Goal: Information Seeking & Learning: Learn about a topic

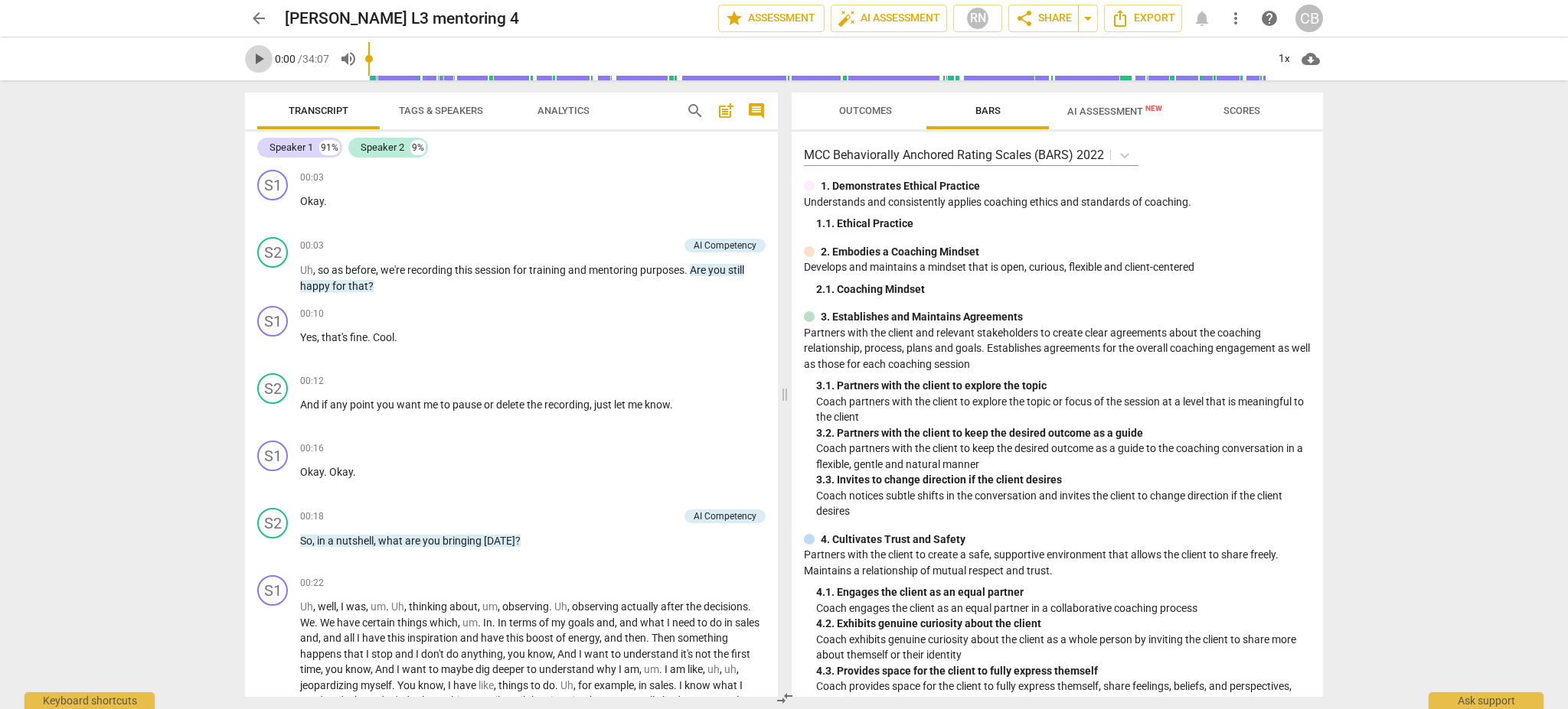
click at [258, 64] on span "play_arrow" at bounding box center [258, 59] width 18 height 18
click at [266, 61] on span "pause" at bounding box center [258, 59] width 18 height 18
click at [1133, 109] on span "AI Assessment New" at bounding box center [1114, 111] width 95 height 11
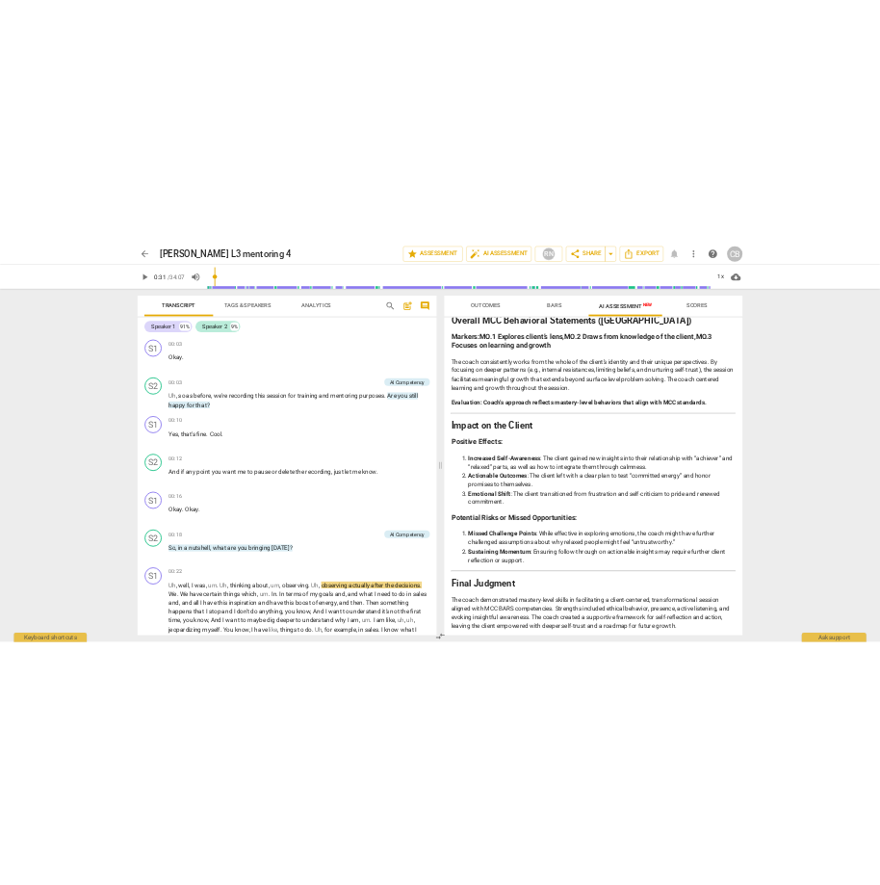
scroll to position [2914, 0]
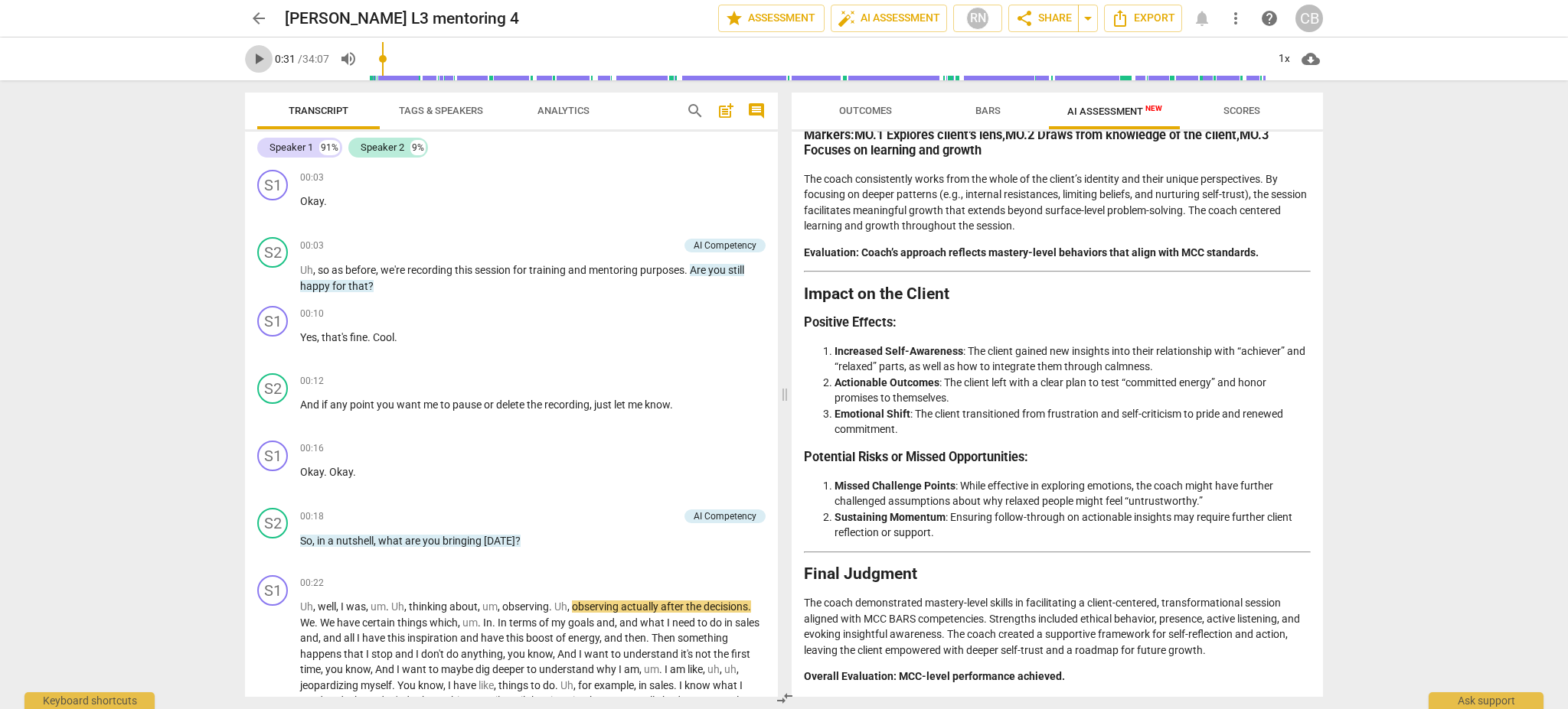
click at [263, 60] on span "play_arrow" at bounding box center [258, 59] width 18 height 18
click at [1280, 63] on div "1x" at bounding box center [1283, 59] width 29 height 25
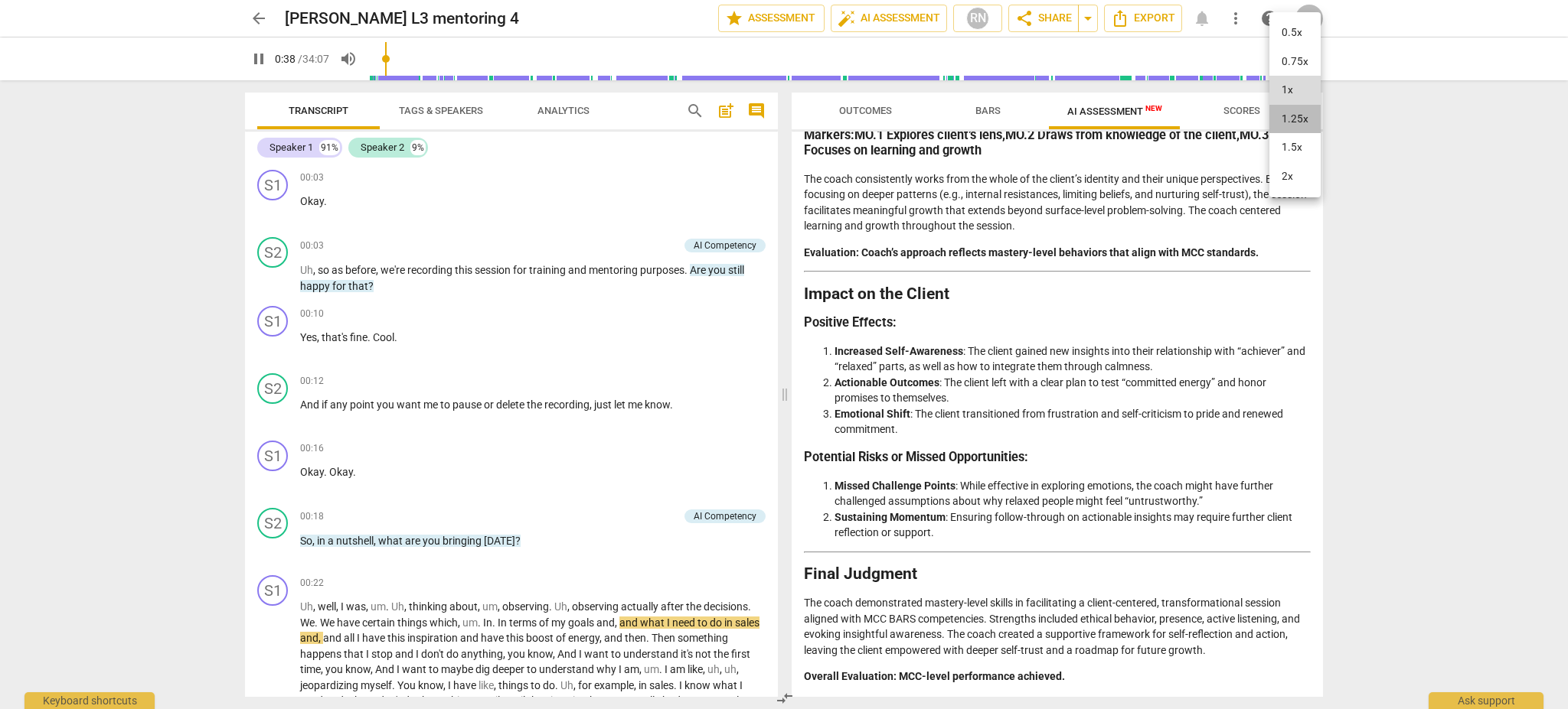
click at [1306, 119] on li "1.25x" at bounding box center [1294, 119] width 51 height 29
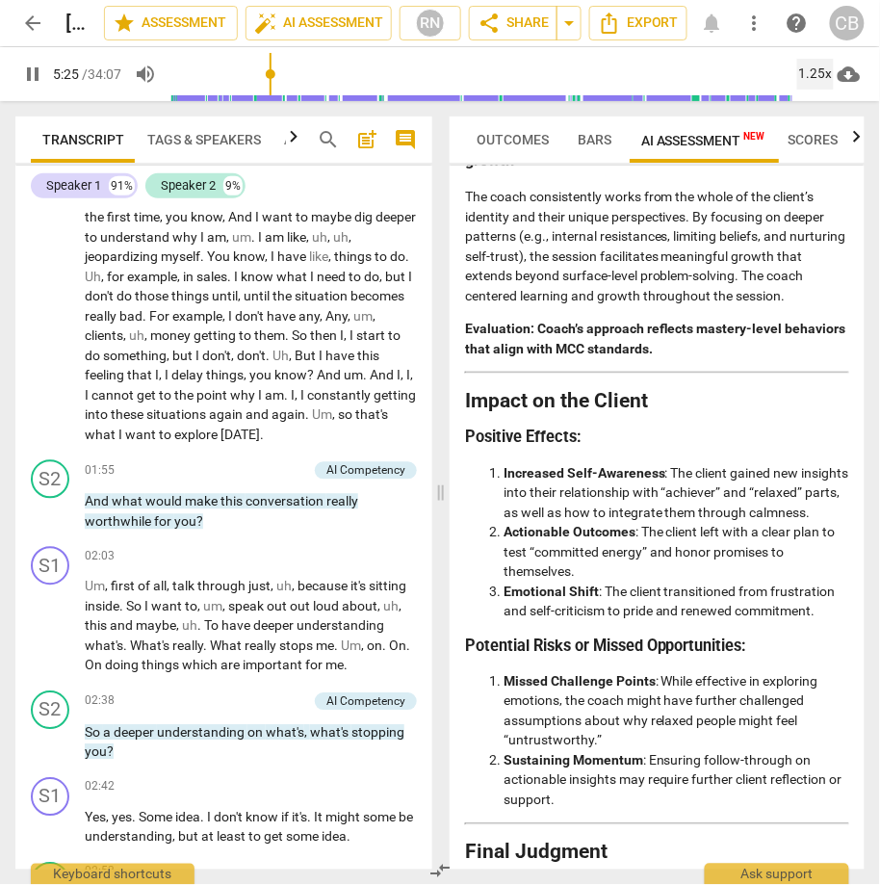
scroll to position [2066, 0]
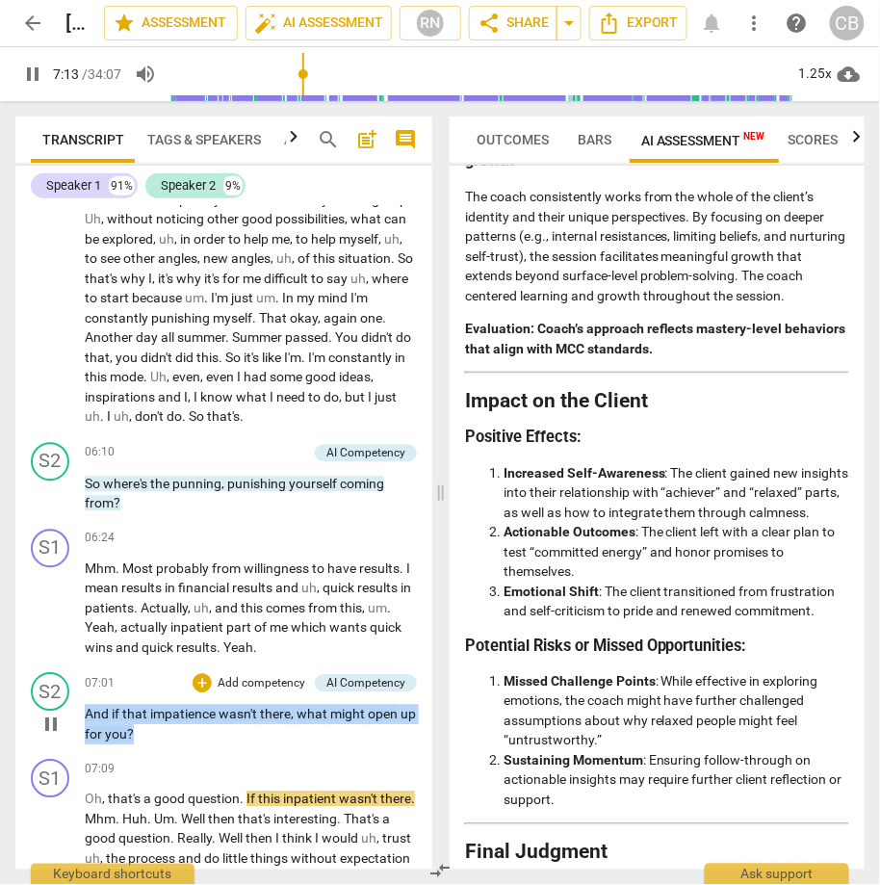
drag, startPoint x: 159, startPoint y: 746, endPoint x: 82, endPoint y: 726, distance: 79.6
click at [82, 726] on div "S2 play_arrow pause 07:01 + Add competency AI Competency keyboard_arrow_right A…" at bounding box center [223, 708] width 417 height 87
copy p "And if that impatience wasn't there , what might open up for you ?"
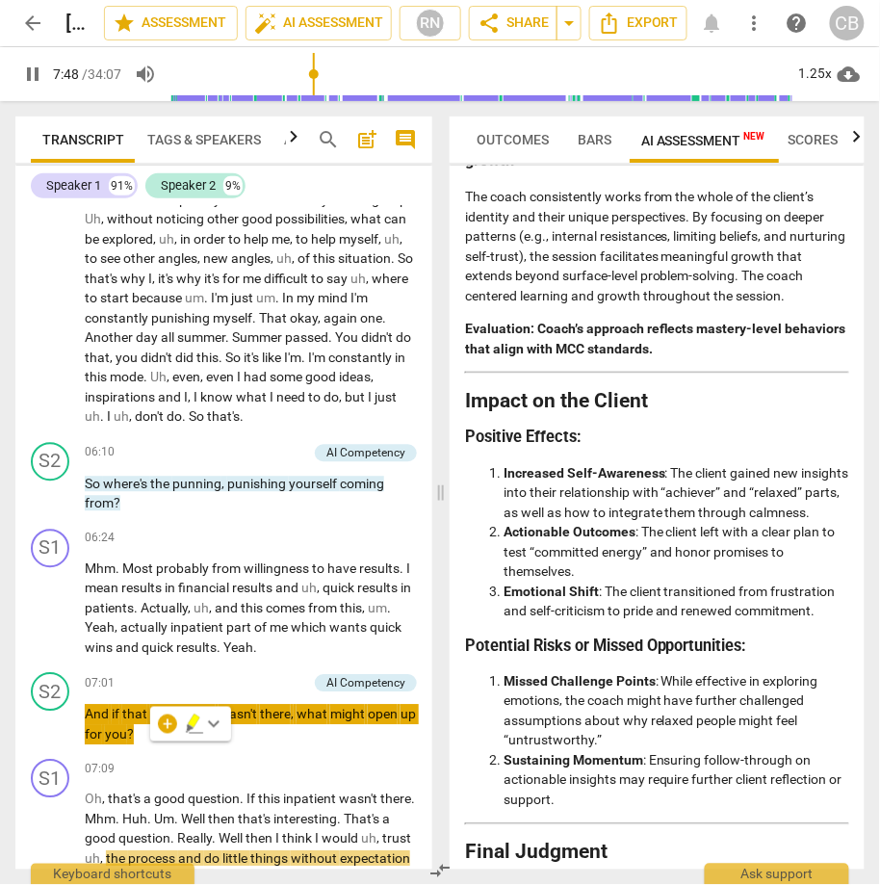
scroll to position [2745, 0]
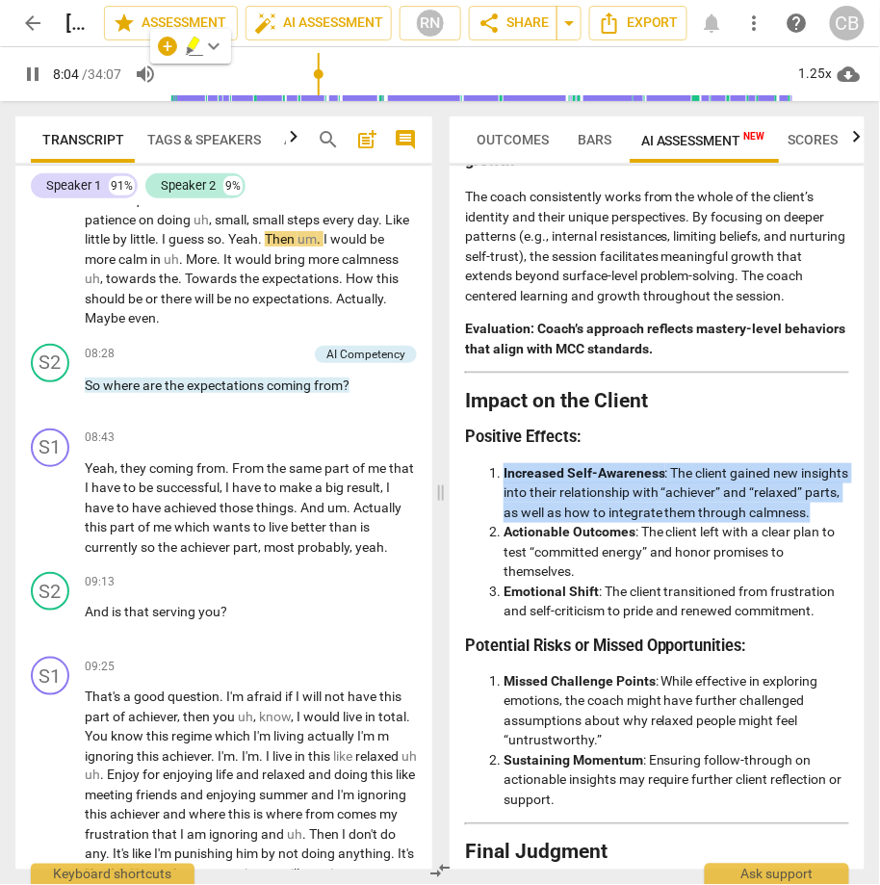
drag, startPoint x: 568, startPoint y: 579, endPoint x: 503, endPoint y: 529, distance: 81.1
click at [503, 523] on li "Increased Self-Awareness : The client gained new insights into their relationsh…" at bounding box center [676, 493] width 346 height 60
copy li "Increased Self-Awareness : The client gained new insights into their relationsh…"
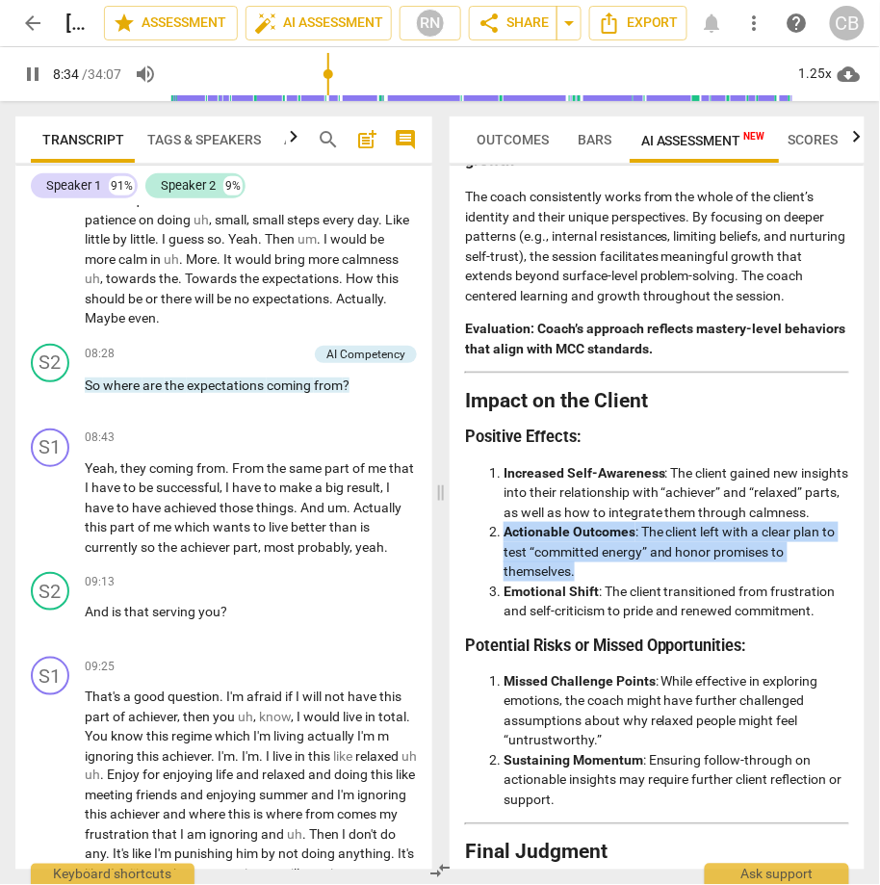
drag, startPoint x: 631, startPoint y: 641, endPoint x: 503, endPoint y: 608, distance: 132.2
click at [503, 581] on li "Actionable Outcomes : The client left with a clear plan to test “committed ener…" at bounding box center [676, 552] width 346 height 60
copy li "Actionable Outcomes : The client left with a clear plan to test “committed ener…"
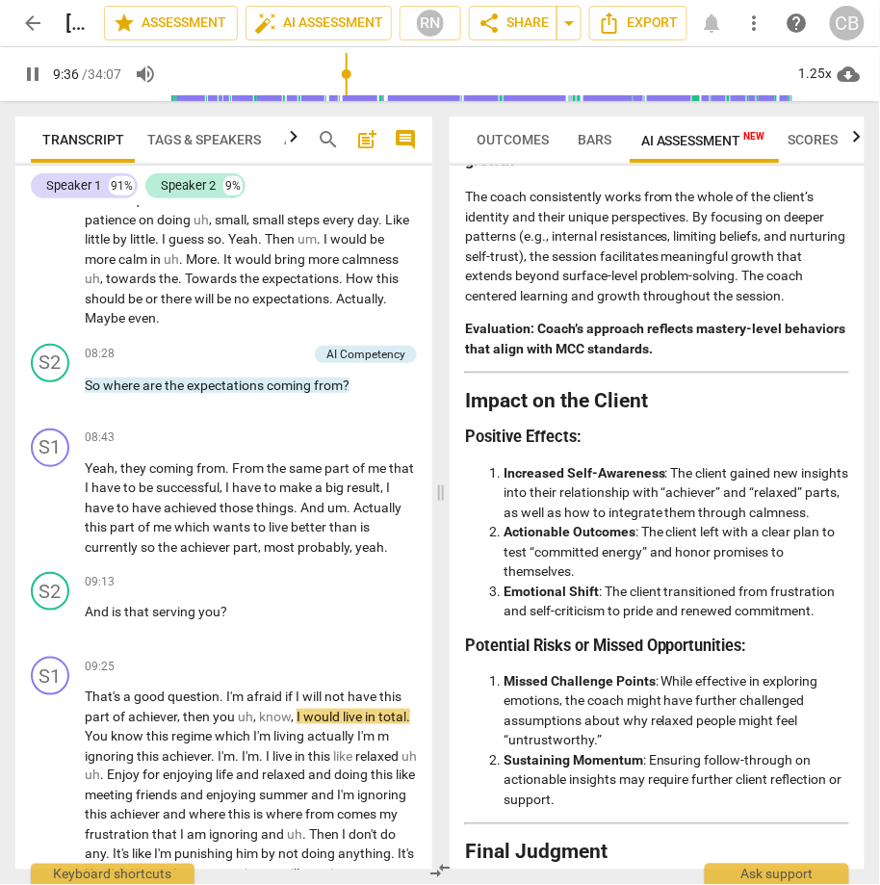
click at [821, 621] on li "Emotional Shift : The client transitioned from frustration and self-criticism t…" at bounding box center [676, 600] width 346 height 39
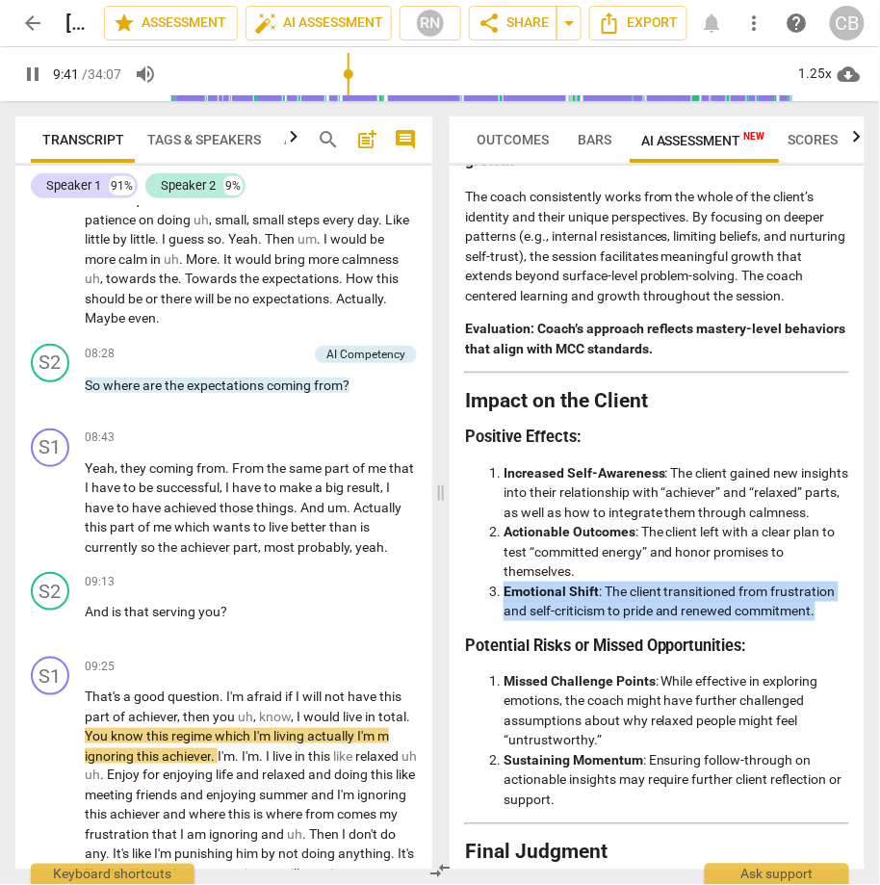
drag, startPoint x: 821, startPoint y: 682, endPoint x: 504, endPoint y: 661, distance: 317.4
click at [504, 621] on li "Emotional Shift : The client transitioned from frustration and self-criticism t…" at bounding box center [676, 600] width 346 height 39
copy li "Emotional Shift : The client transitioned from frustration and self-criticism t…"
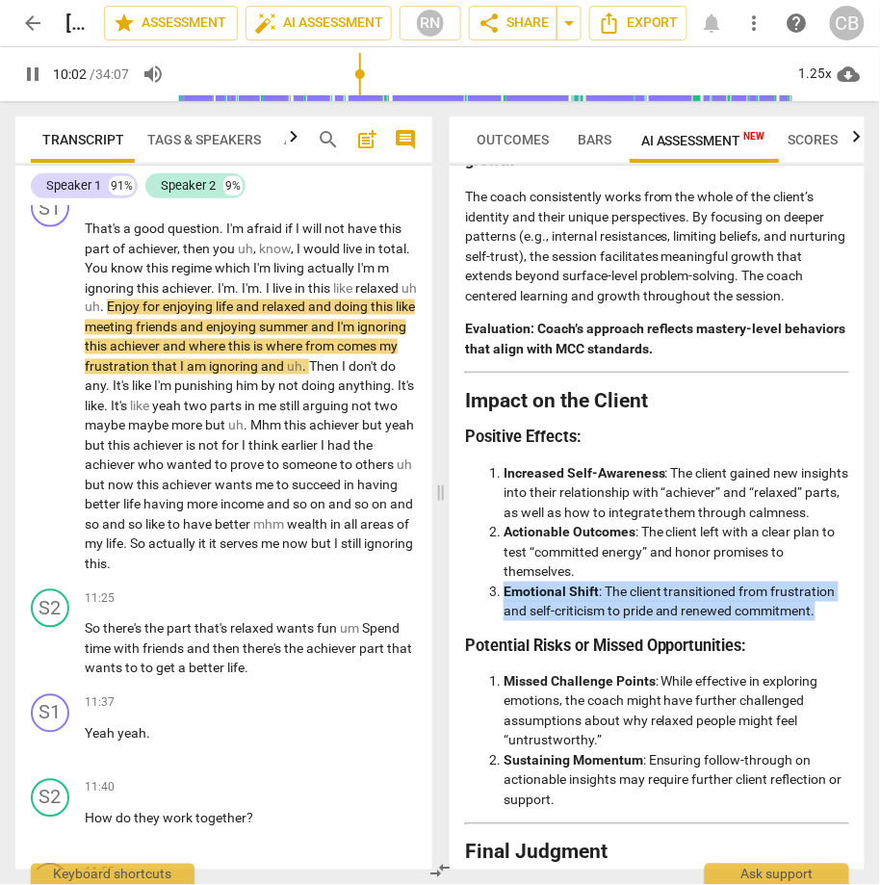
scroll to position [3214, 0]
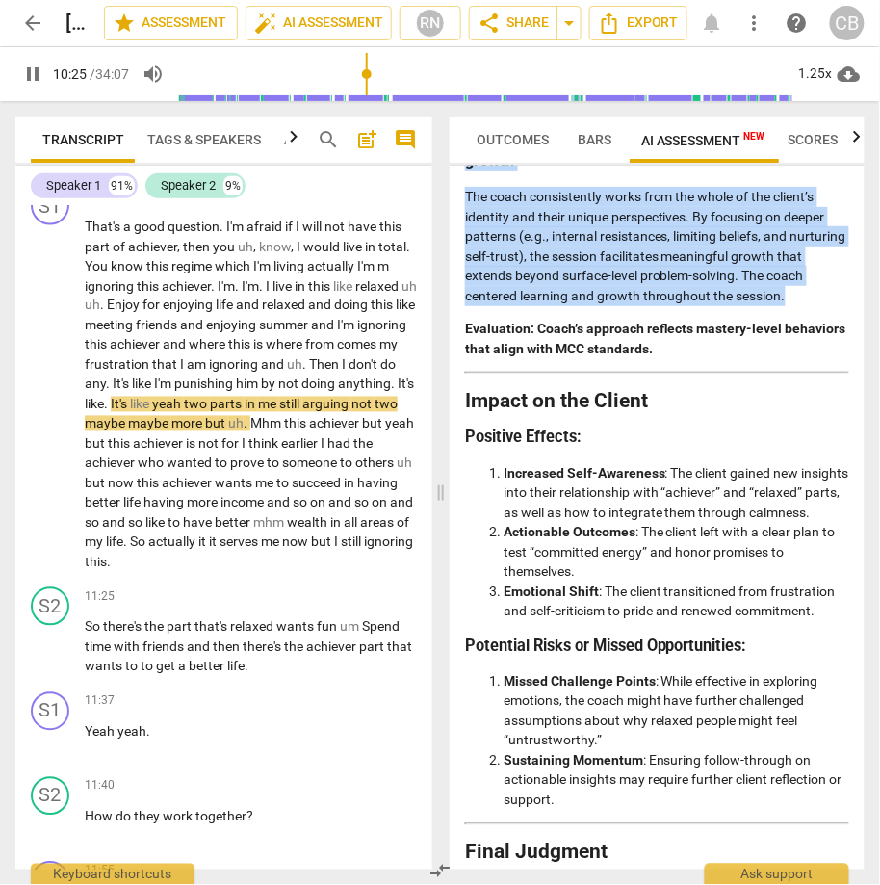
drag, startPoint x: 794, startPoint y: 348, endPoint x: 532, endPoint y: 176, distance: 313.5
copy div "MO.1 Explores client’s lens , MO.2 Draws from knowledge of the client , MO.3 Fo…"
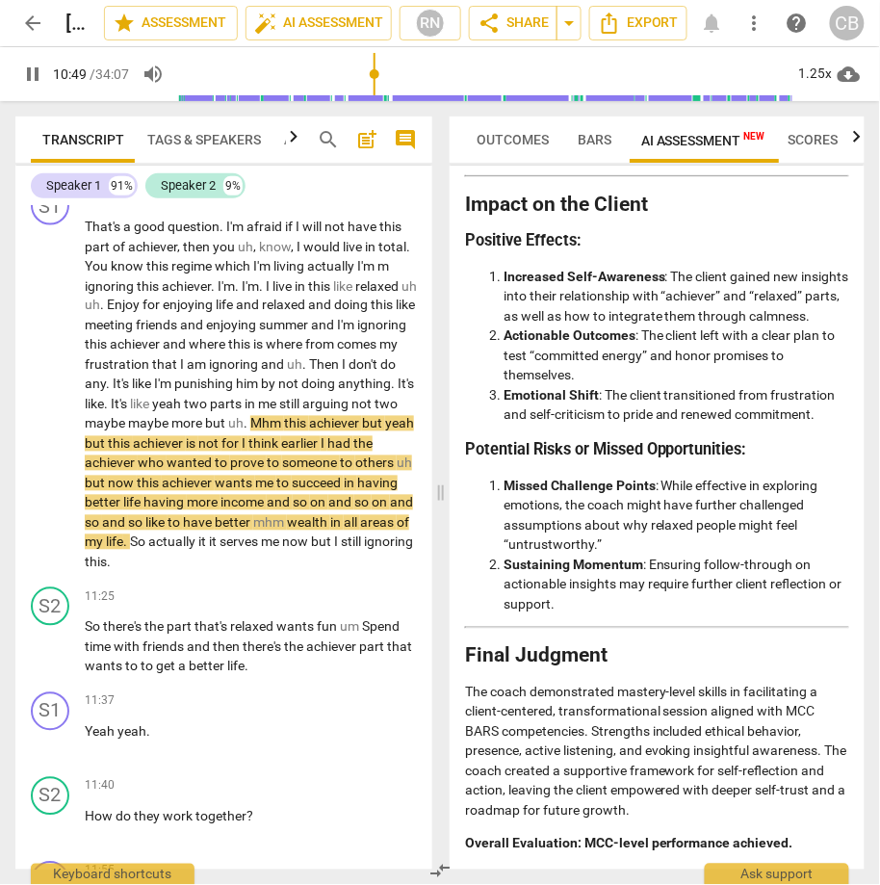
scroll to position [4231, 0]
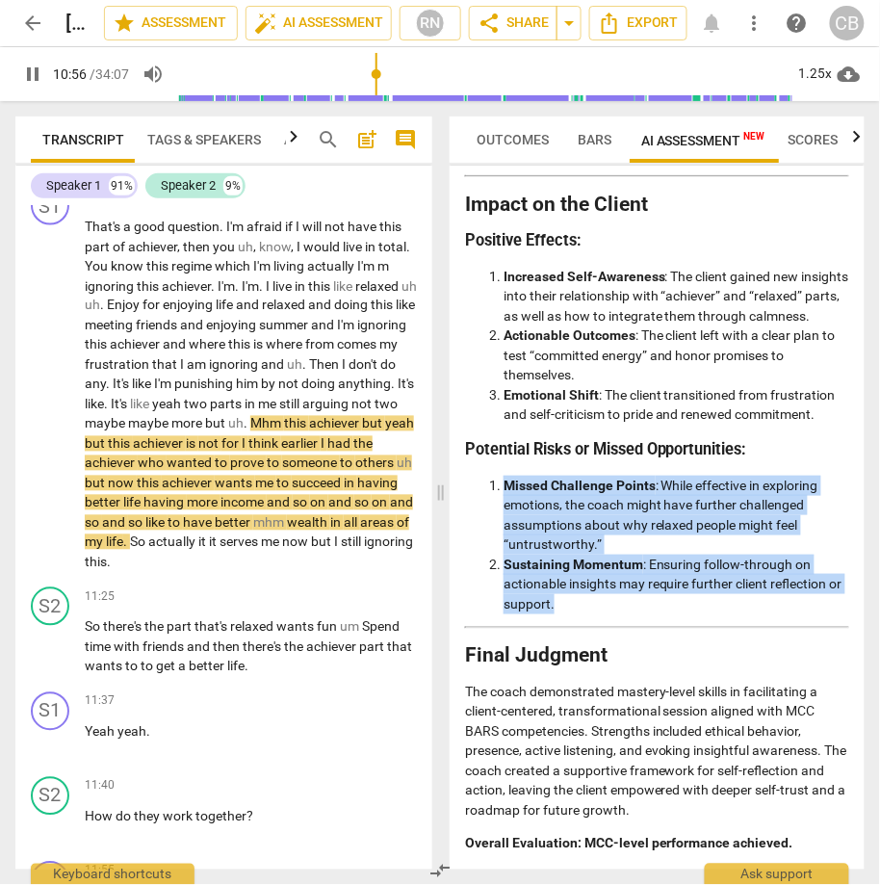
drag, startPoint x: 618, startPoint y: 611, endPoint x: 502, endPoint y: 485, distance: 171.7
click at [502, 485] on ol "Missed Challenge Points : While effective in exploring emotions, the coach migh…" at bounding box center [657, 545] width 384 height 139
copy ol "Missed Challenge Points : While effective in exploring emotions, the coach migh…"
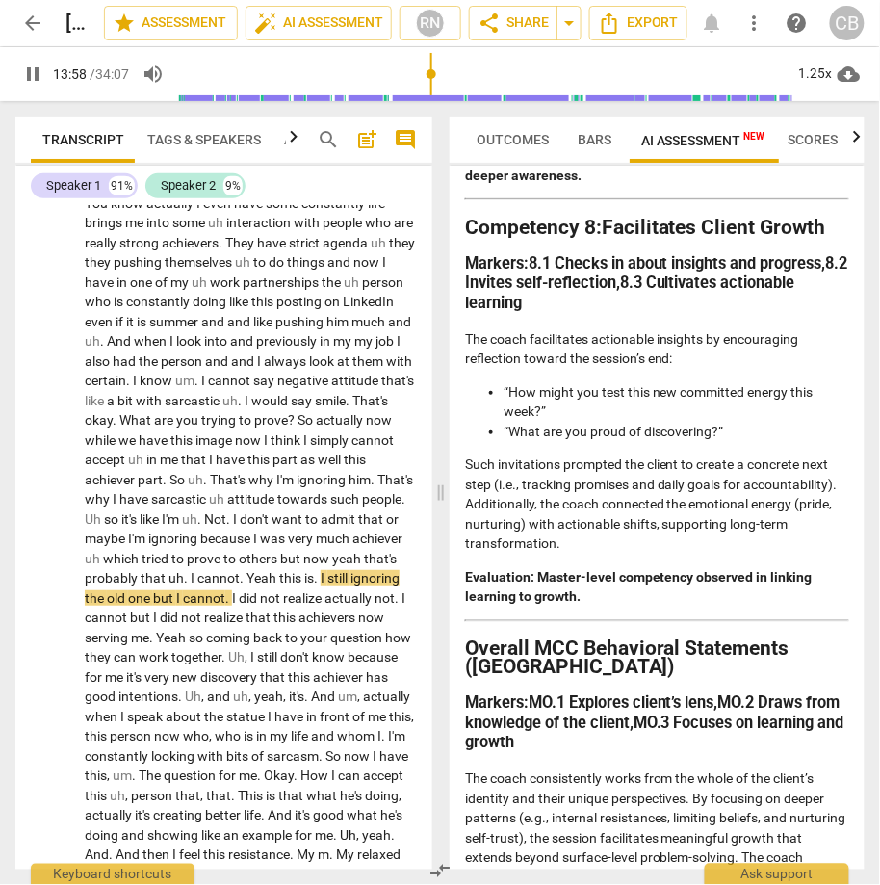
scroll to position [3364, 0]
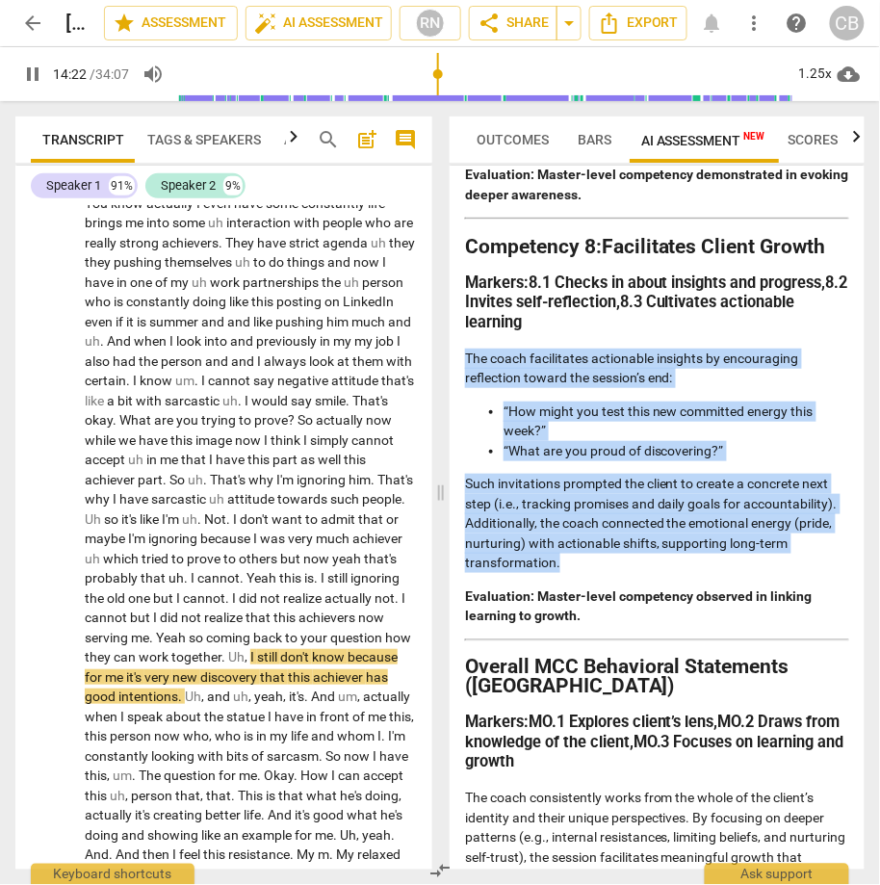
drag, startPoint x: 573, startPoint y: 639, endPoint x: 454, endPoint y: 437, distance: 234.3
click at [454, 437] on div "Disclaimer: AI can make mistakes. Consult a qualified mentor coach before actin…" at bounding box center [657, 518] width 415 height 704
copy div "The coach facilitates actionable insights by encouraging reflection toward the …"
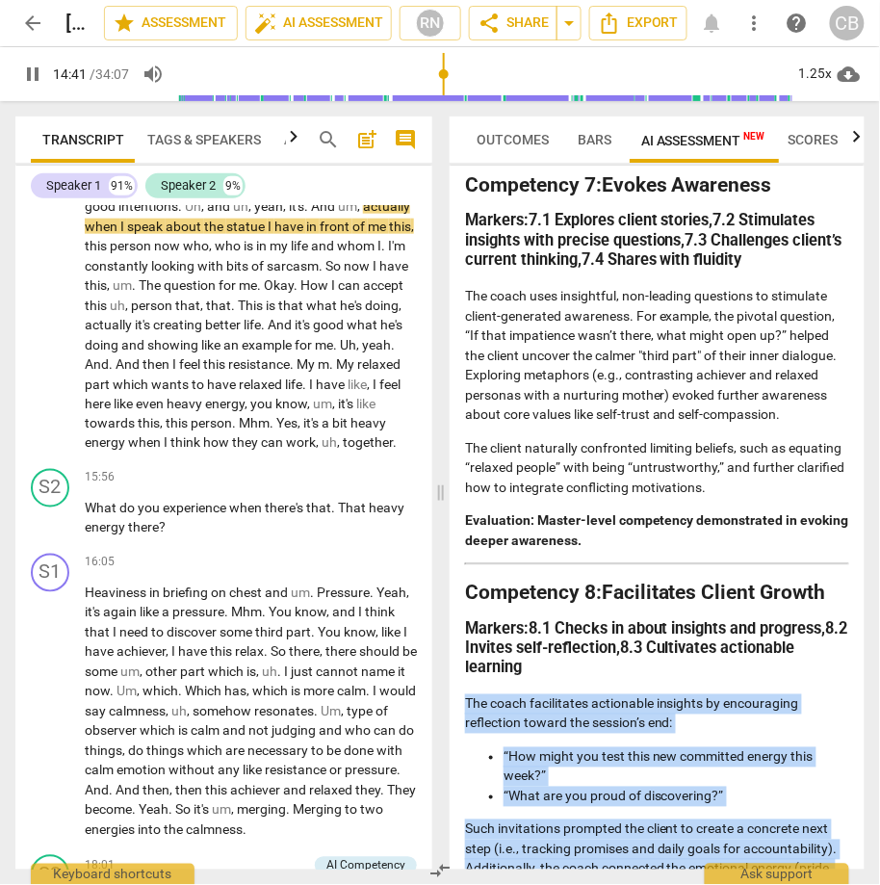
scroll to position [4405, 0]
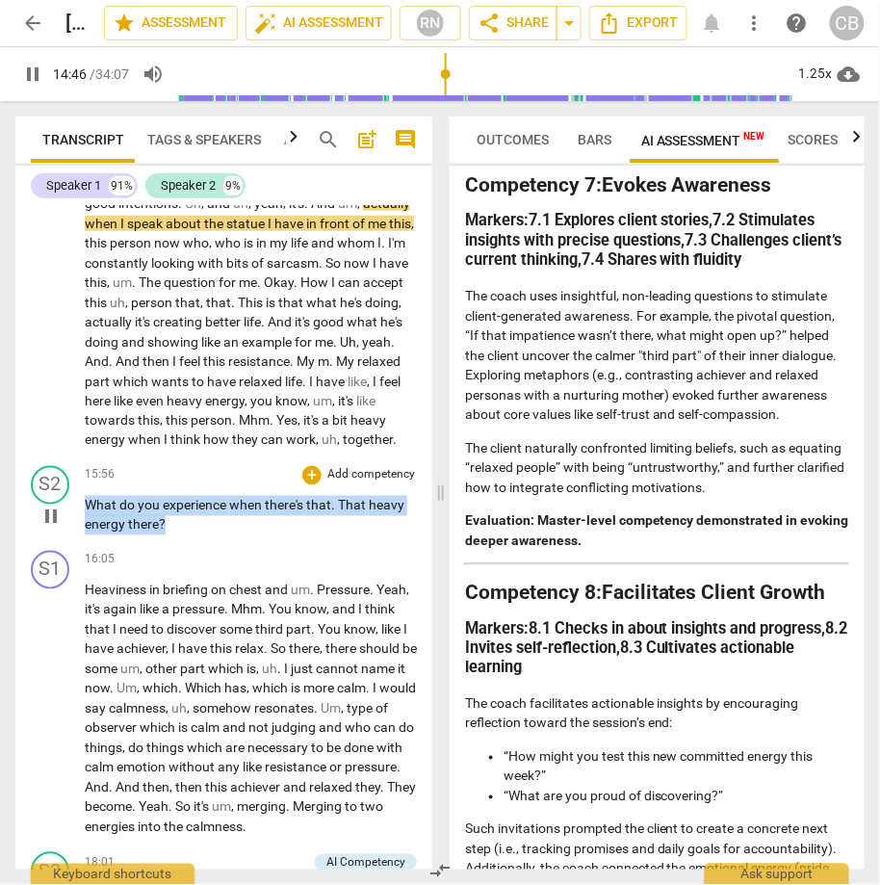
drag, startPoint x: 190, startPoint y: 562, endPoint x: 85, endPoint y: 538, distance: 107.7
click at [85, 535] on p "What do you experience when there's that . That heavy energy there ?" at bounding box center [251, 515] width 332 height 39
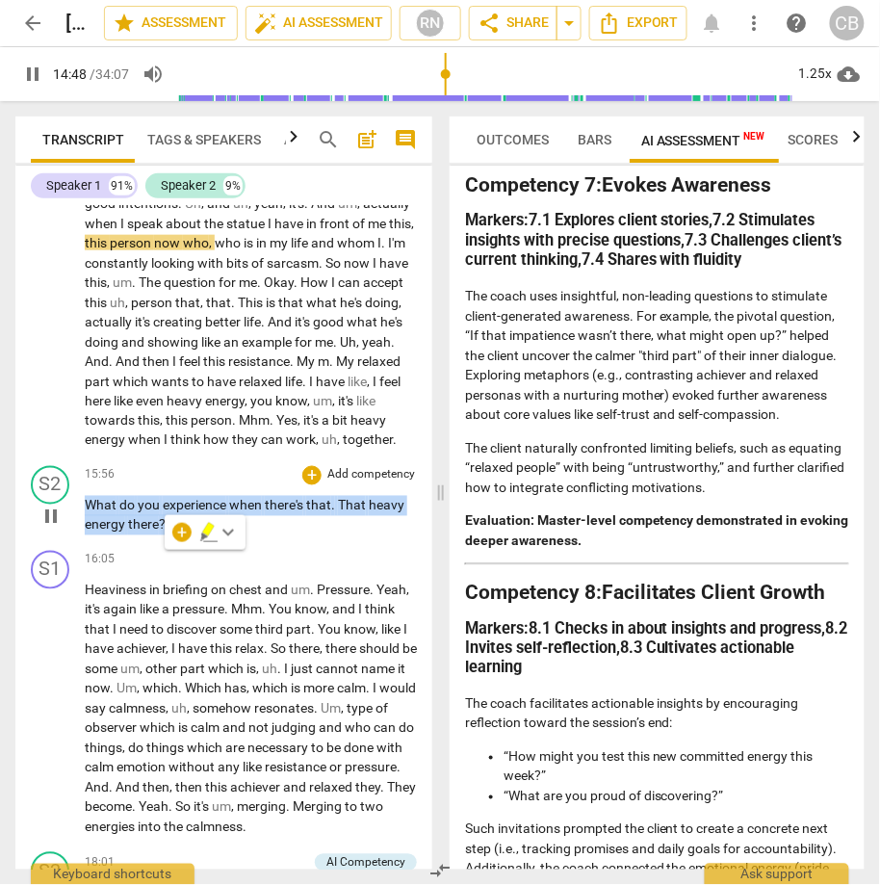
copy p "What do you experience when there's that . That heavy energy there ?"
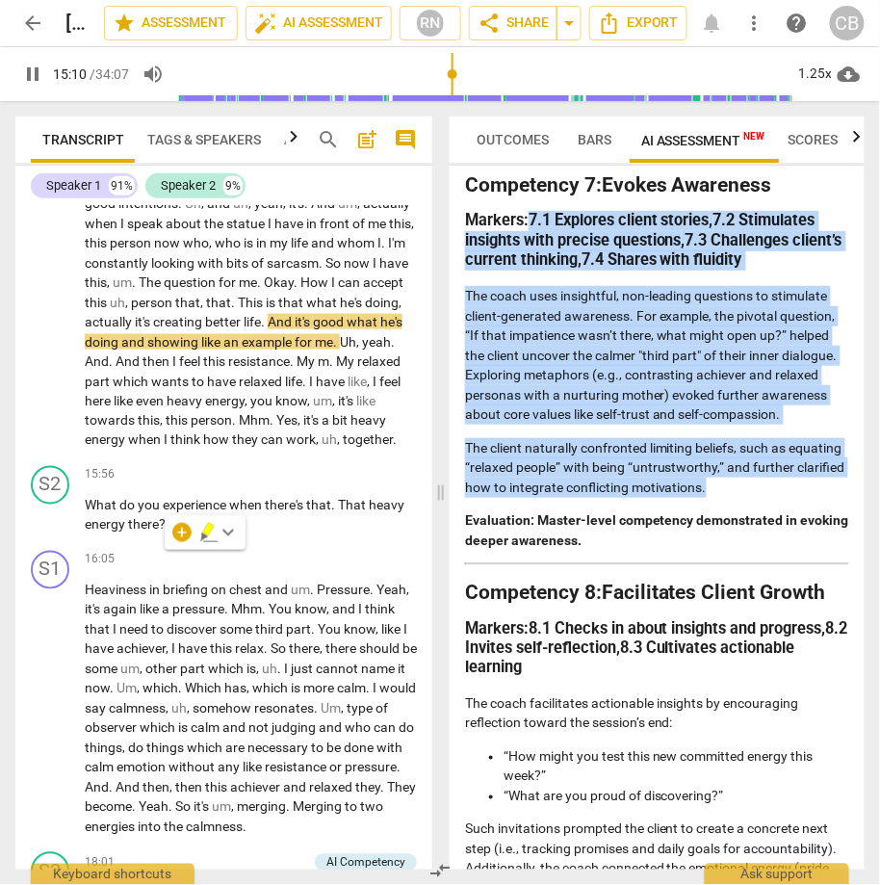
drag, startPoint x: 530, startPoint y: 293, endPoint x: 805, endPoint y: 560, distance: 383.3
copy div "7.1 Explores client stories , 7.2 Stimulates insights with precise questions , …"
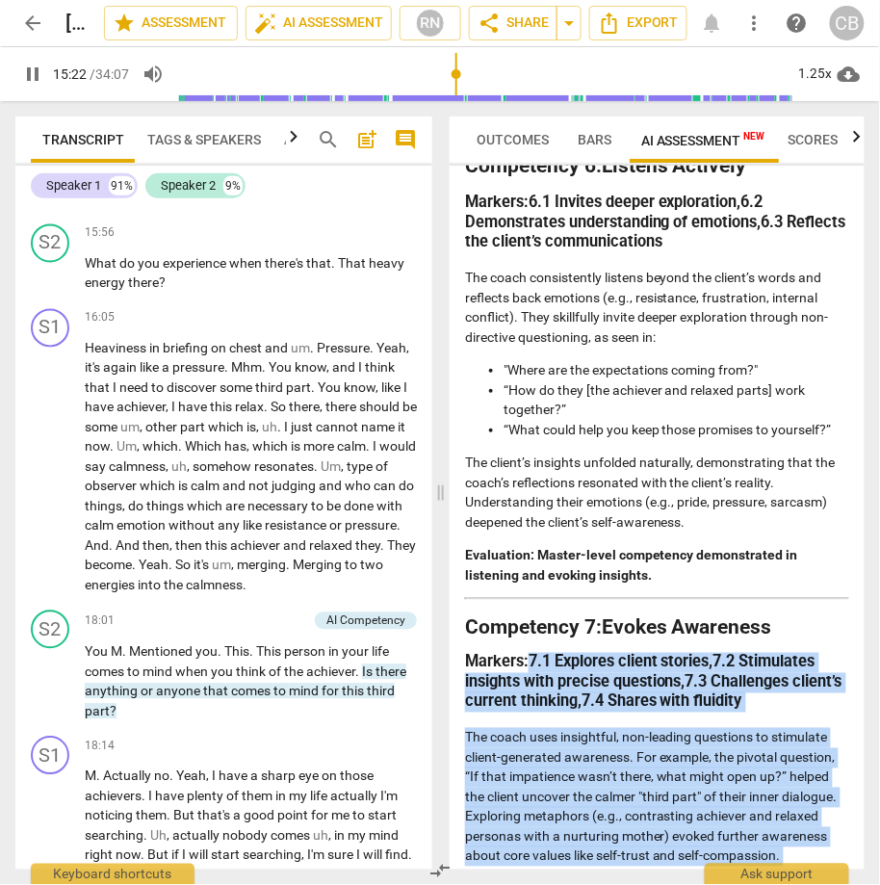
scroll to position [4649, 0]
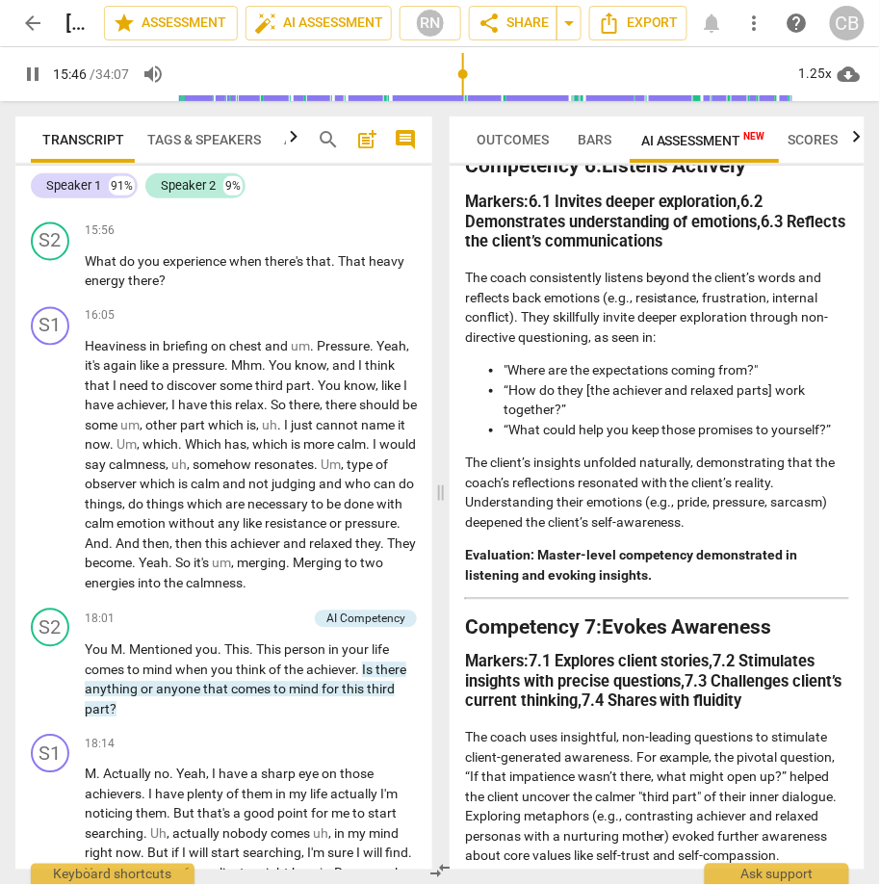
click at [605, 176] on h2 "Competency 6: Listens Actively" at bounding box center [657, 166] width 384 height 20
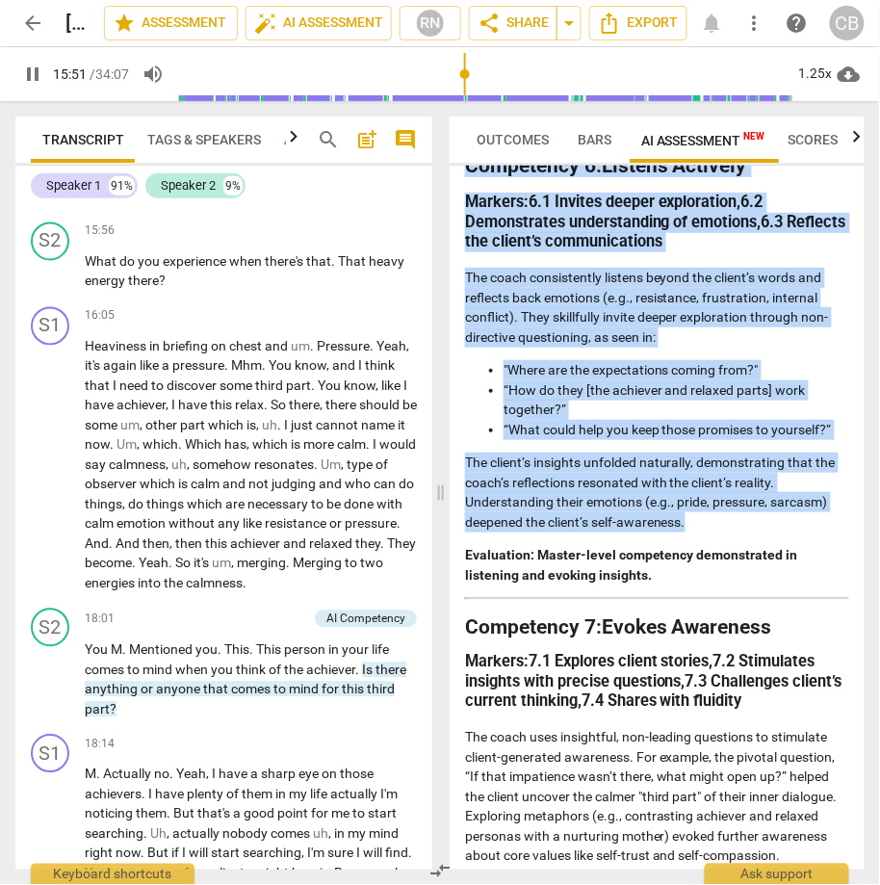
drag, startPoint x: 470, startPoint y: 241, endPoint x: 752, endPoint y: 598, distance: 455.1
click at [752, 598] on div "Detailed Analysis and Assessment of Coaching Session Introduction This analysis…" at bounding box center [657, 46] width 384 height 4785
copy div "Competency 6: Listens Actively Markers: 6.1 Invites deeper exploration , 6.2 De…"
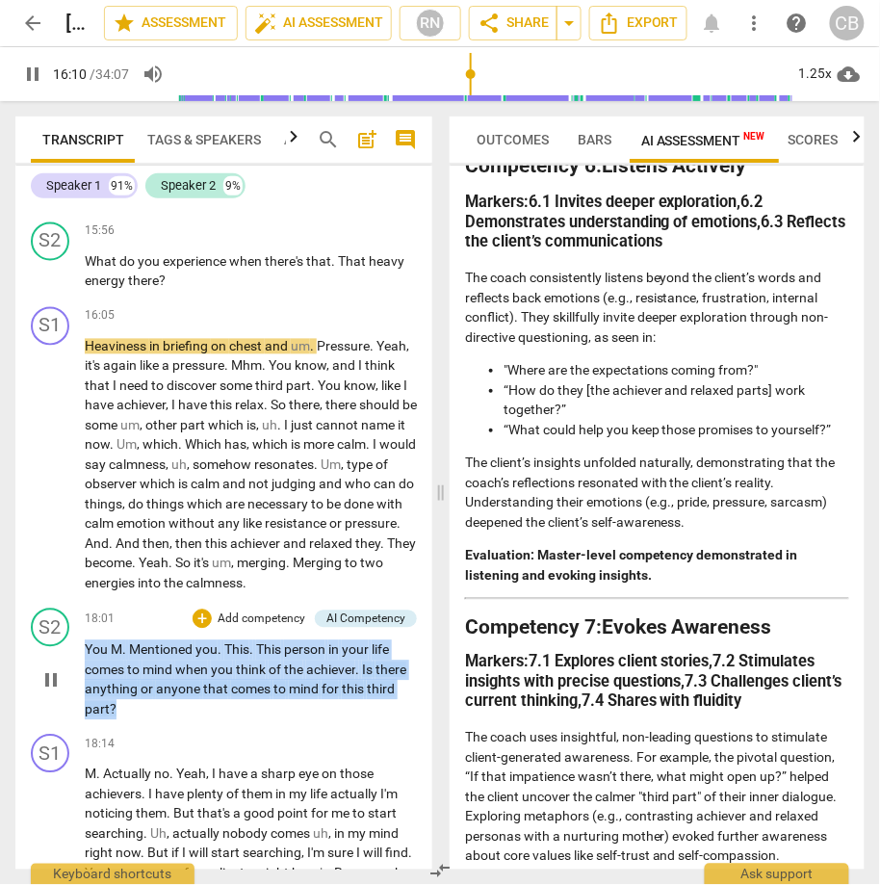
drag, startPoint x: 132, startPoint y: 766, endPoint x: 85, endPoint y: 704, distance: 78.4
click at [85, 704] on p "You M . Mentioned you . This . This person in your life comes to mind when you …" at bounding box center [251, 679] width 332 height 79
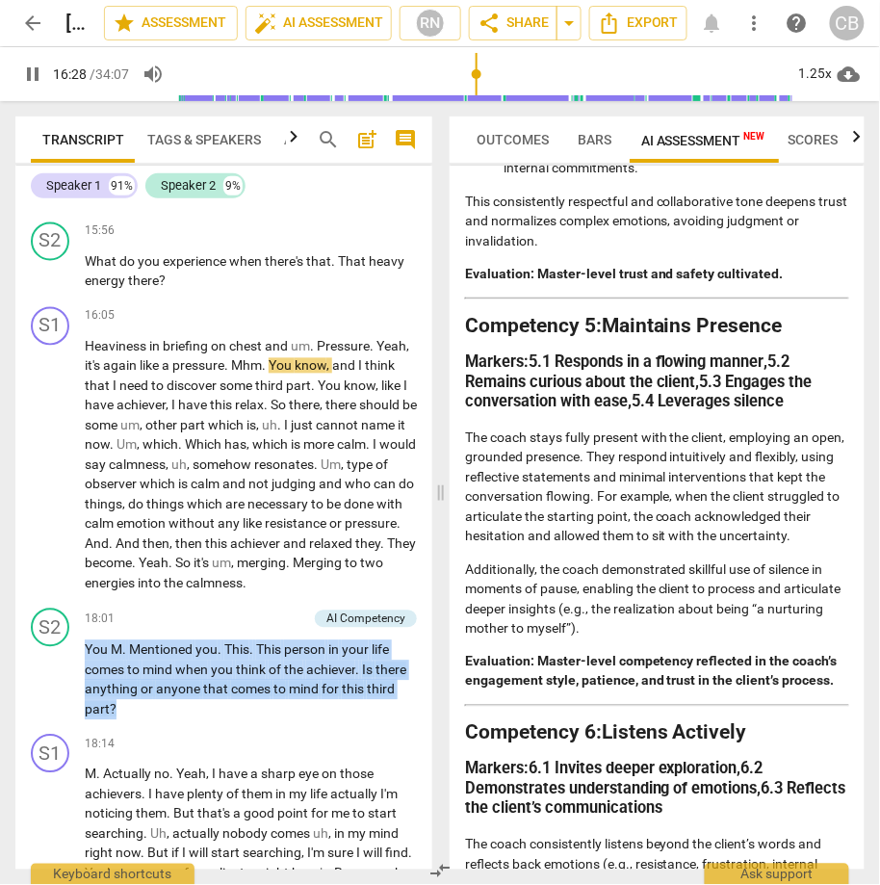
scroll to position [2010, 0]
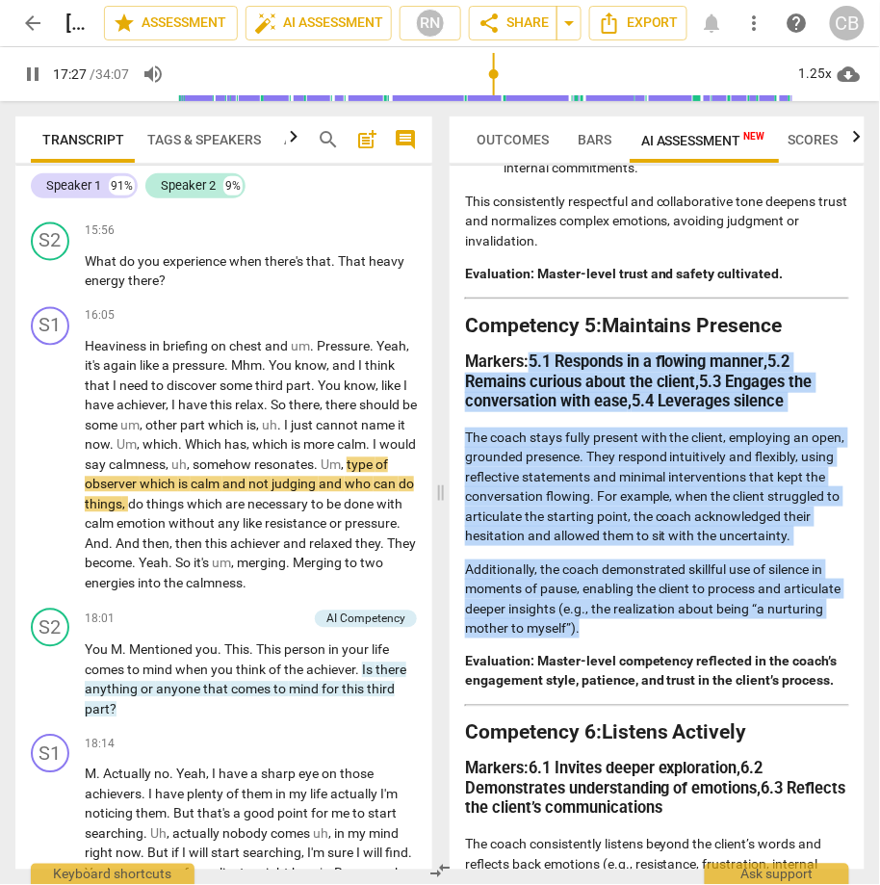
drag, startPoint x: 533, startPoint y: 417, endPoint x: 679, endPoint y: 708, distance: 325.0
click at [679, 708] on div "Detailed Analysis and Assessment of Coaching Session Introduction This analysis…" at bounding box center [657, 613] width 384 height 4785
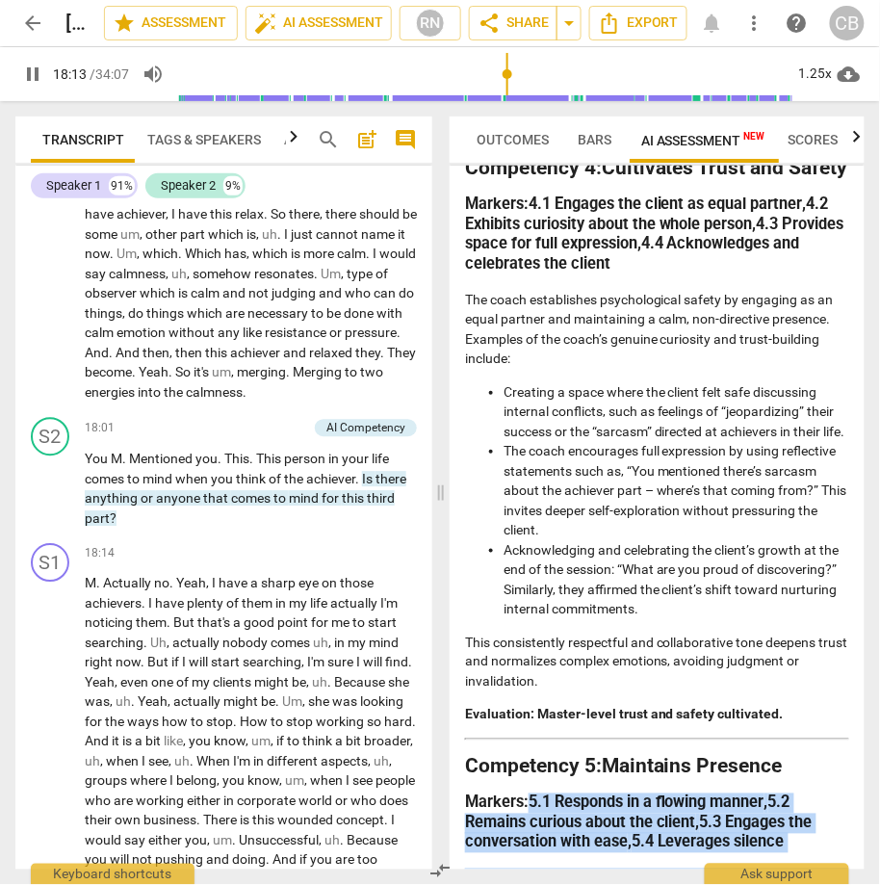
scroll to position [4839, 0]
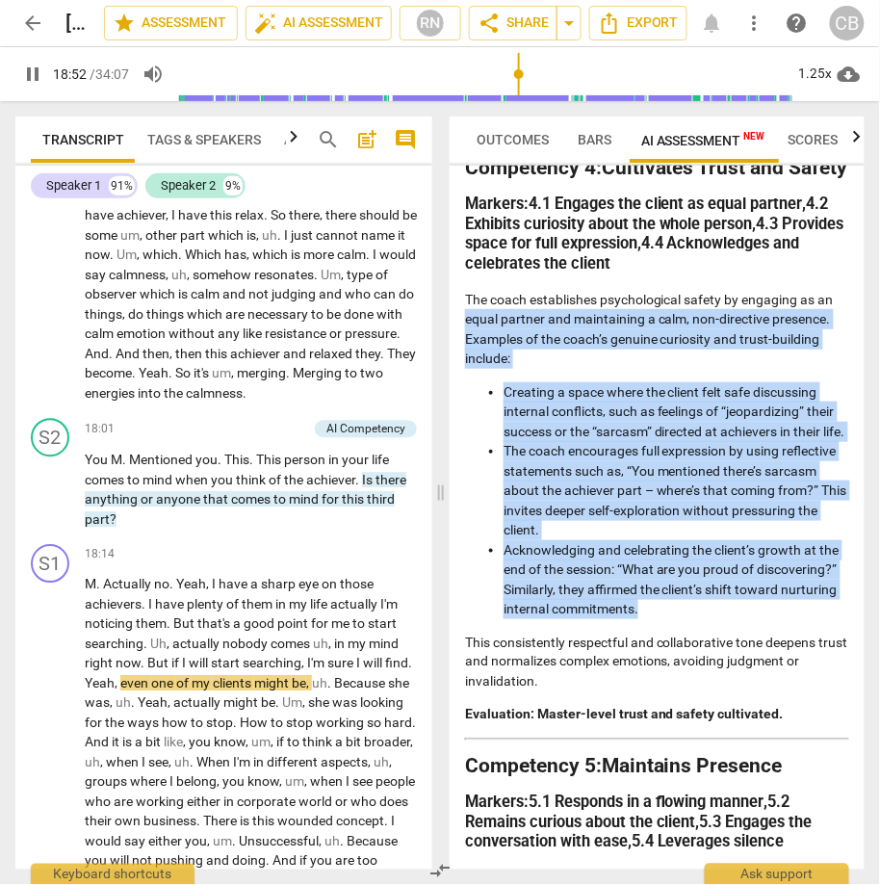
drag, startPoint x: 465, startPoint y: 361, endPoint x: 672, endPoint y: 666, distance: 368.7
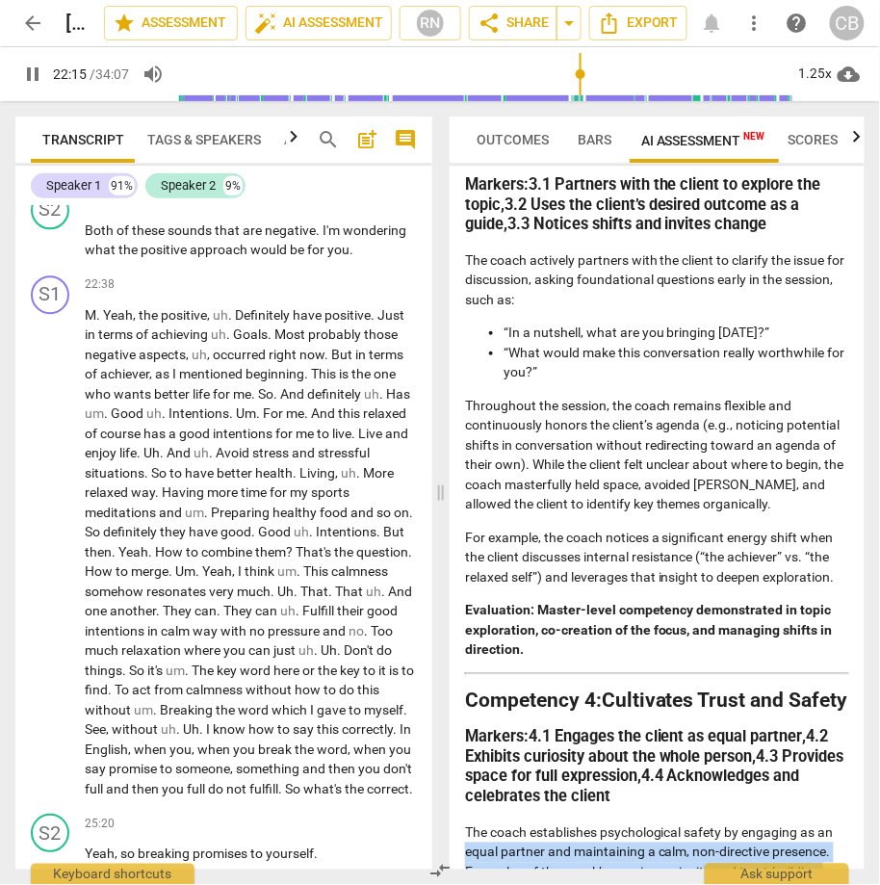
scroll to position [1035, 0]
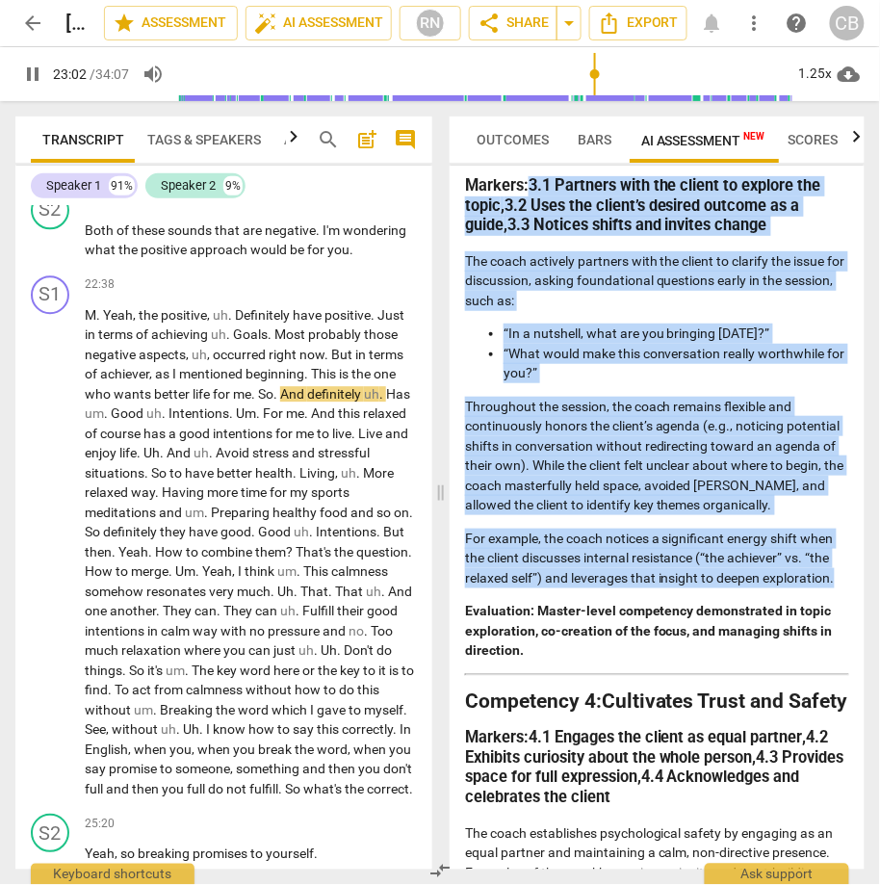
drag, startPoint x: 841, startPoint y: 594, endPoint x: 532, endPoint y: 207, distance: 495.2
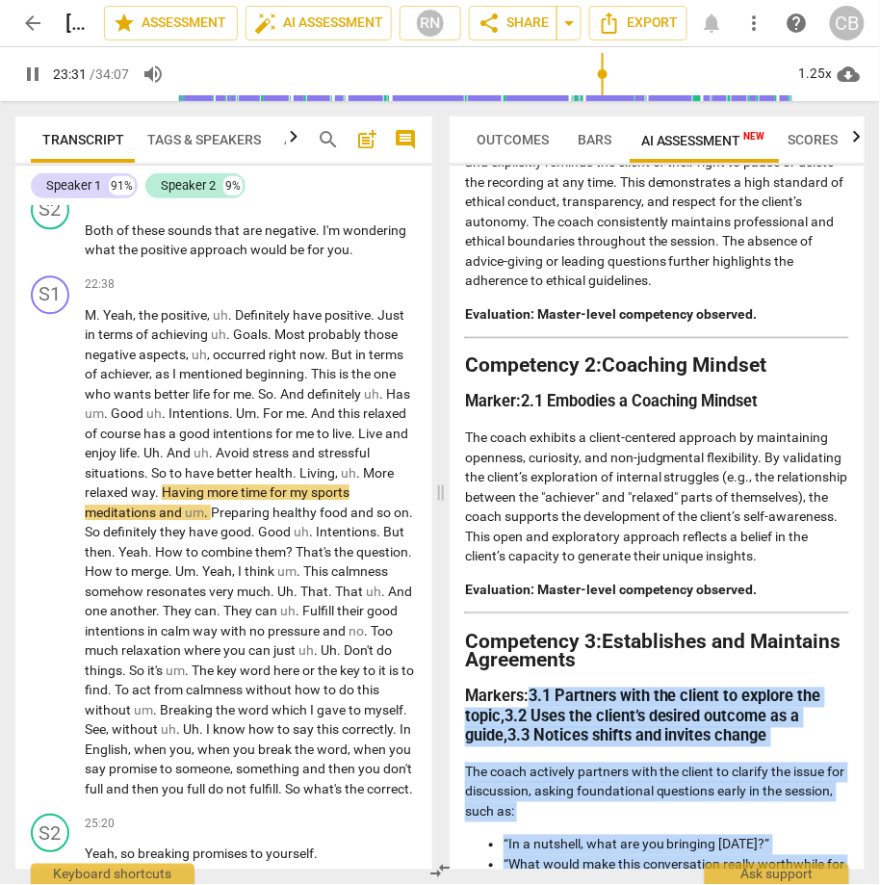
scroll to position [519, 0]
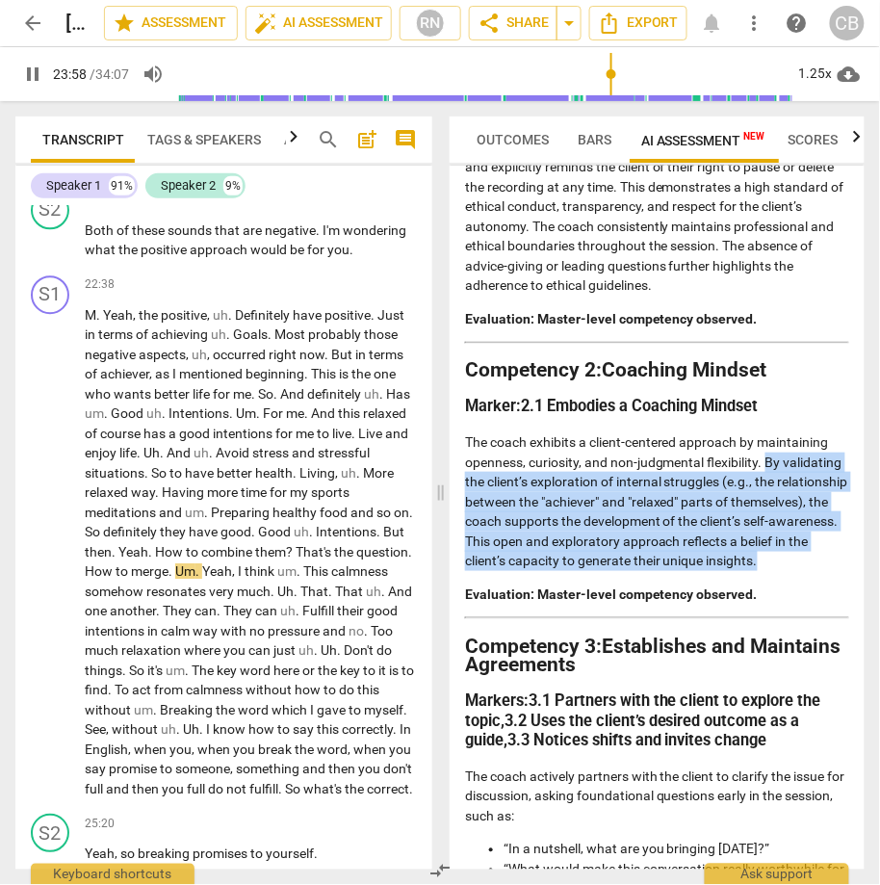
drag, startPoint x: 767, startPoint y: 460, endPoint x: 699, endPoint y: 574, distance: 132.6
click at [699, 571] on p "The coach exhibits a client-centered approach by maintaining openness, curiosit…" at bounding box center [657, 501] width 384 height 139
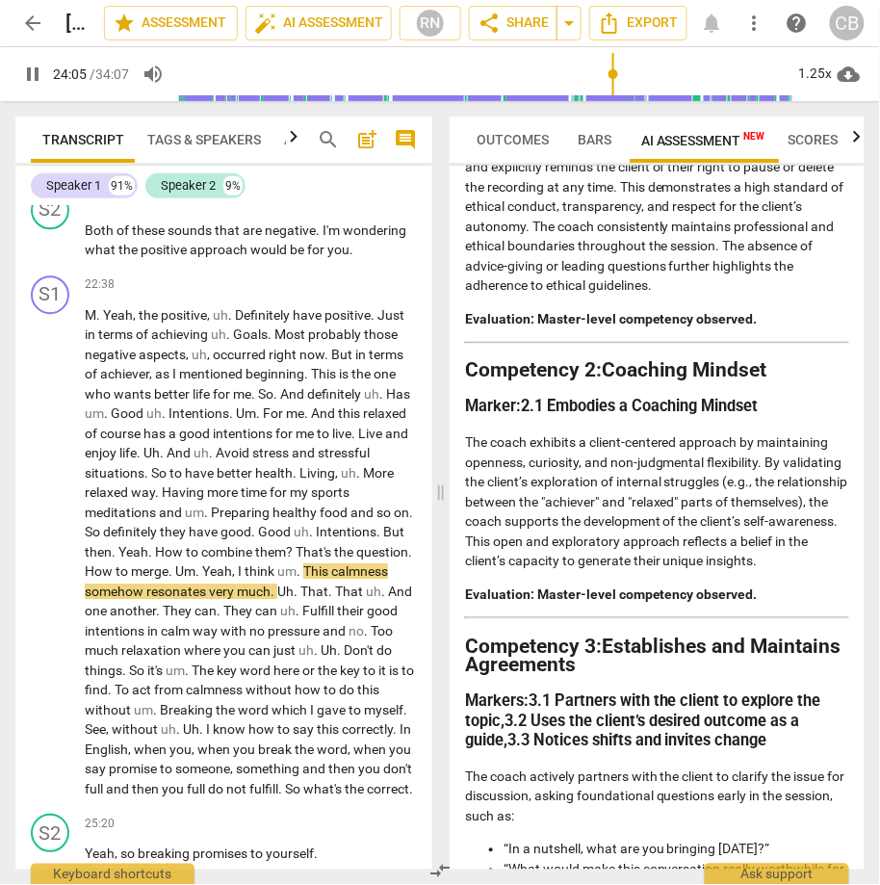
click at [527, 432] on p "The coach exhibits a client-centered approach by maintaining openness, curiosit…" at bounding box center [657, 501] width 384 height 139
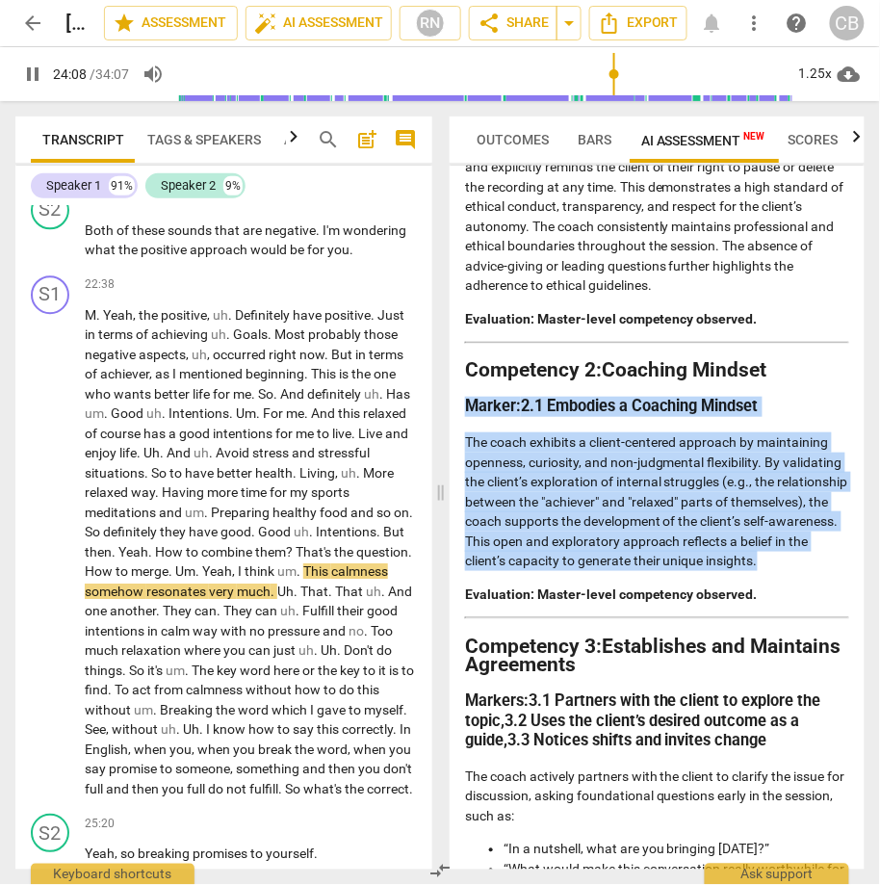
drag, startPoint x: 467, startPoint y: 403, endPoint x: 531, endPoint y: 578, distance: 185.8
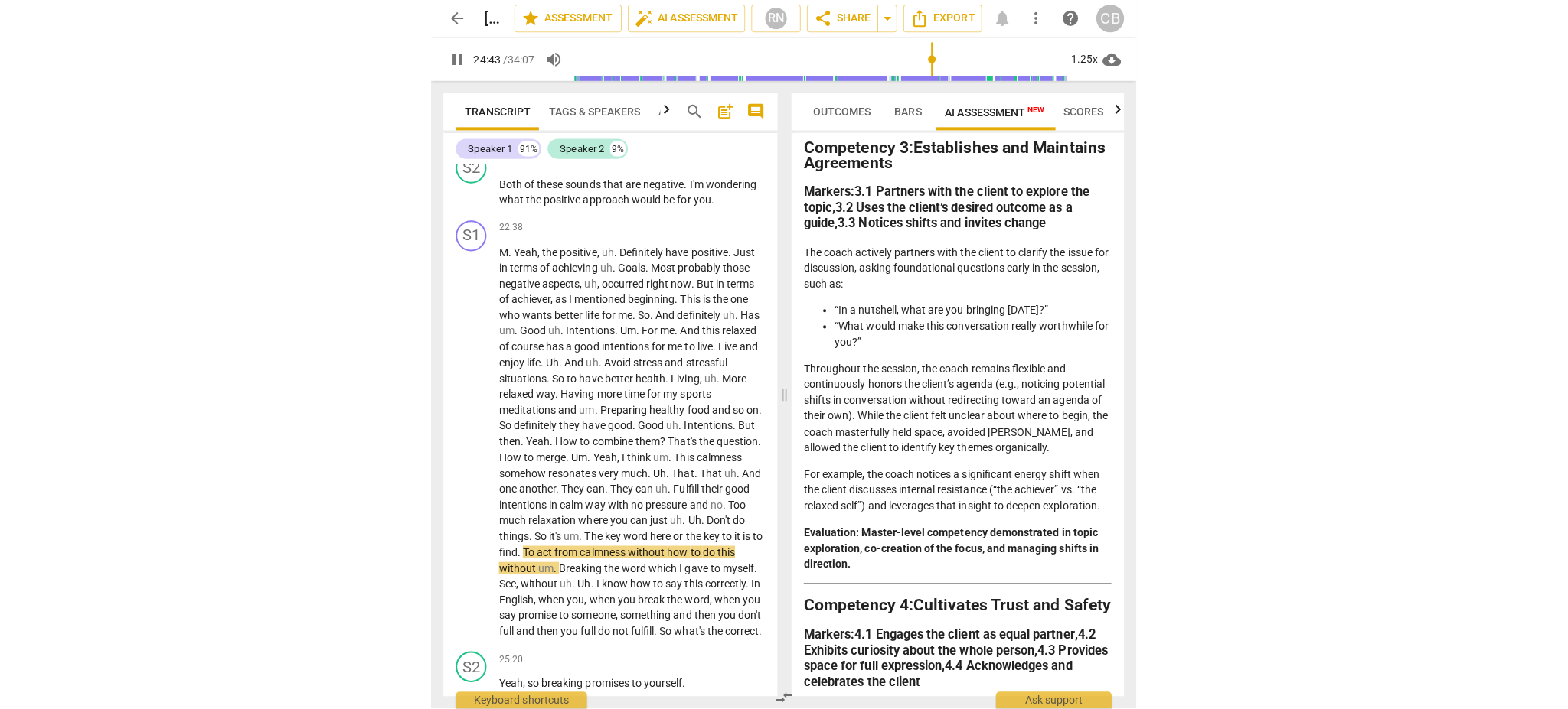
scroll to position [781, 0]
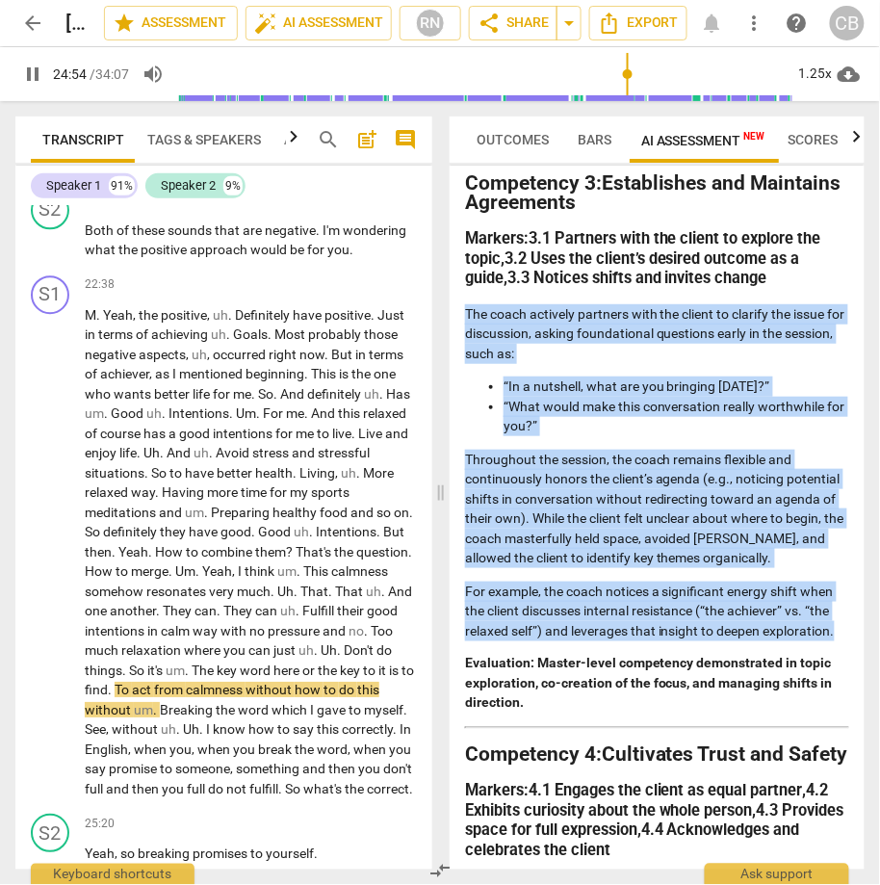
drag, startPoint x: 844, startPoint y: 657, endPoint x: 467, endPoint y: 332, distance: 497.6
click at [467, 332] on div "Disclaimer: AI can make mistakes. Consult a qualified mentor coach before actin…" at bounding box center [657, 518] width 415 height 704
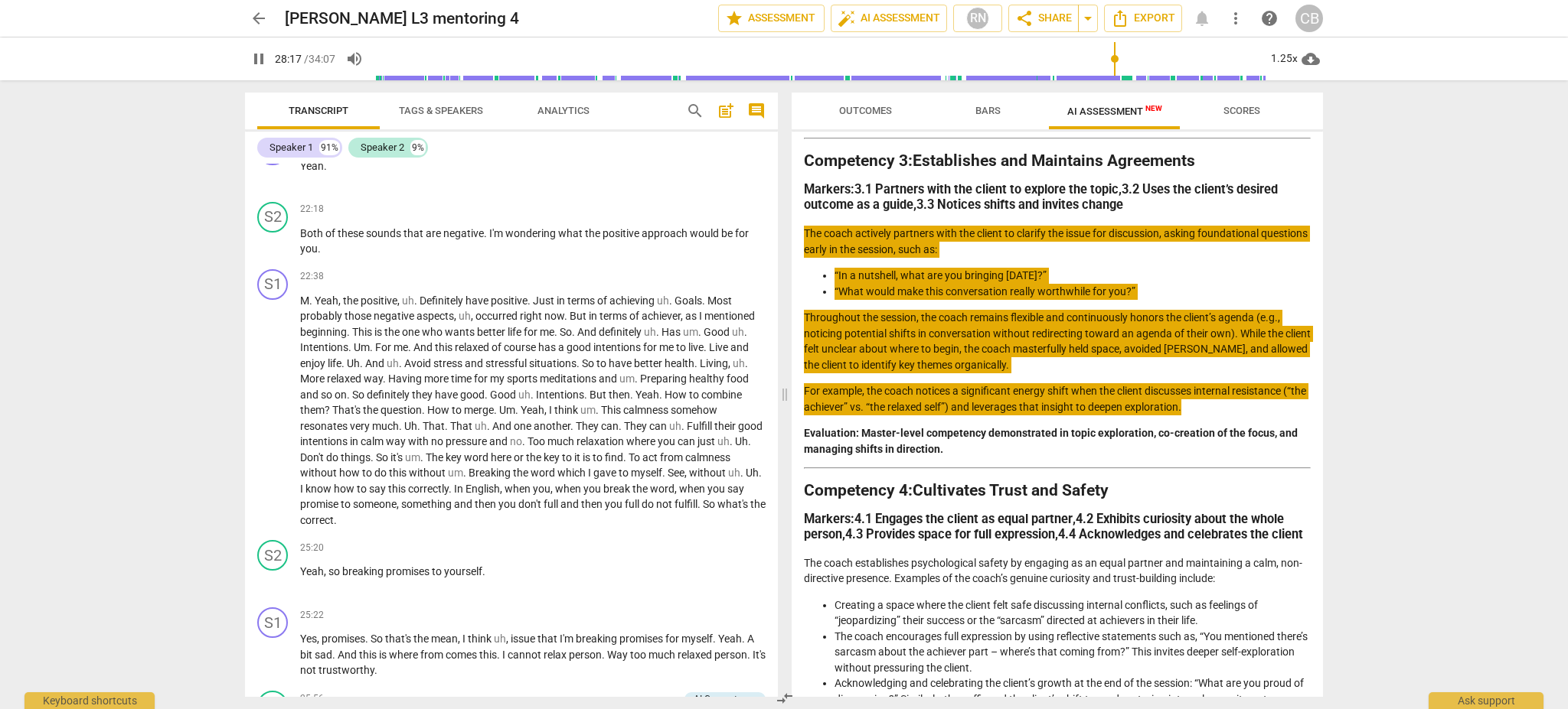
scroll to position [4261, 0]
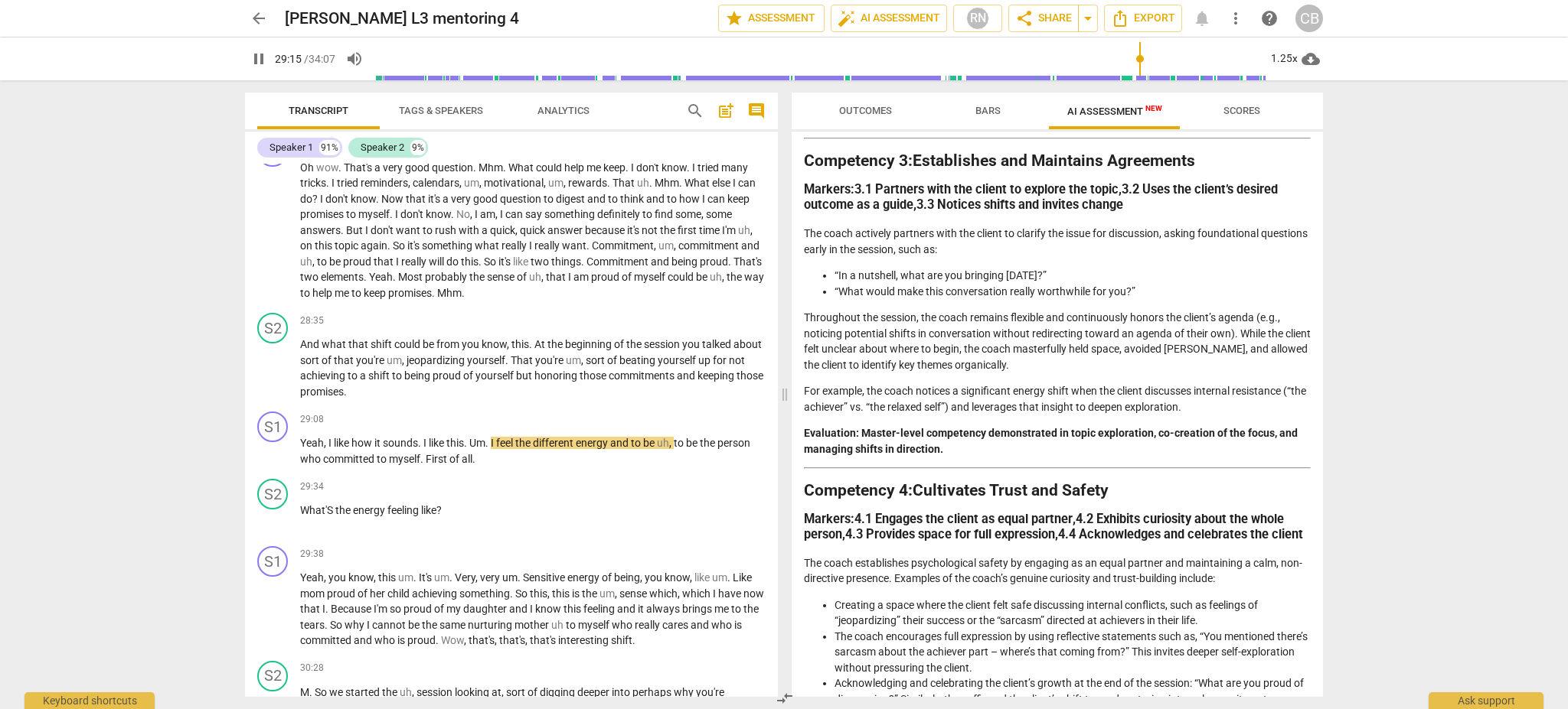
click at [200, 320] on div "arrow_back Stephanie Benfiled L3 mentoring 4 edit star Assessment auto_fix_high…" at bounding box center [784, 354] width 1568 height 709
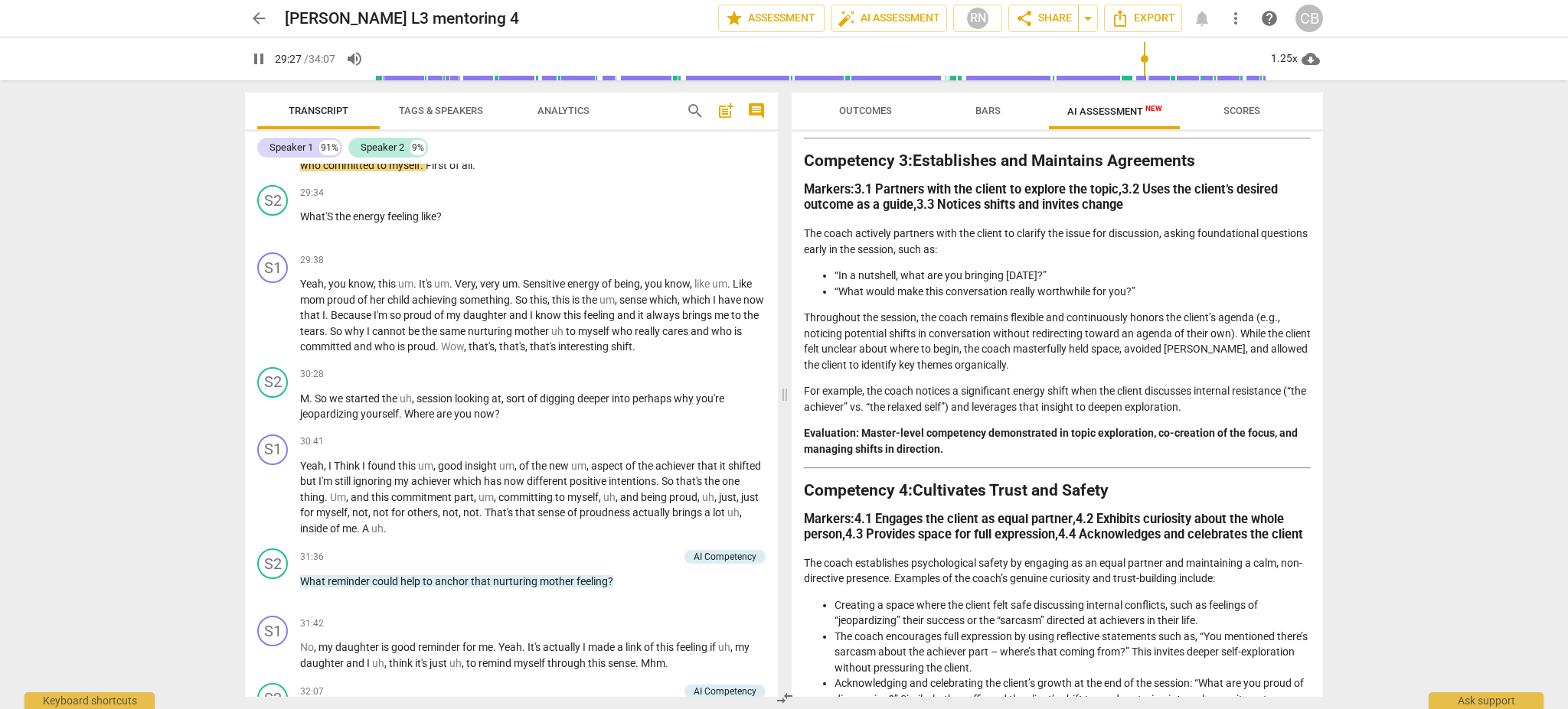
scroll to position [4556, 0]
click at [443, 568] on div "31:36 + Add competency AI Competency keyboard_arrow_right What reminder could h…" at bounding box center [532, 575] width 465 height 55
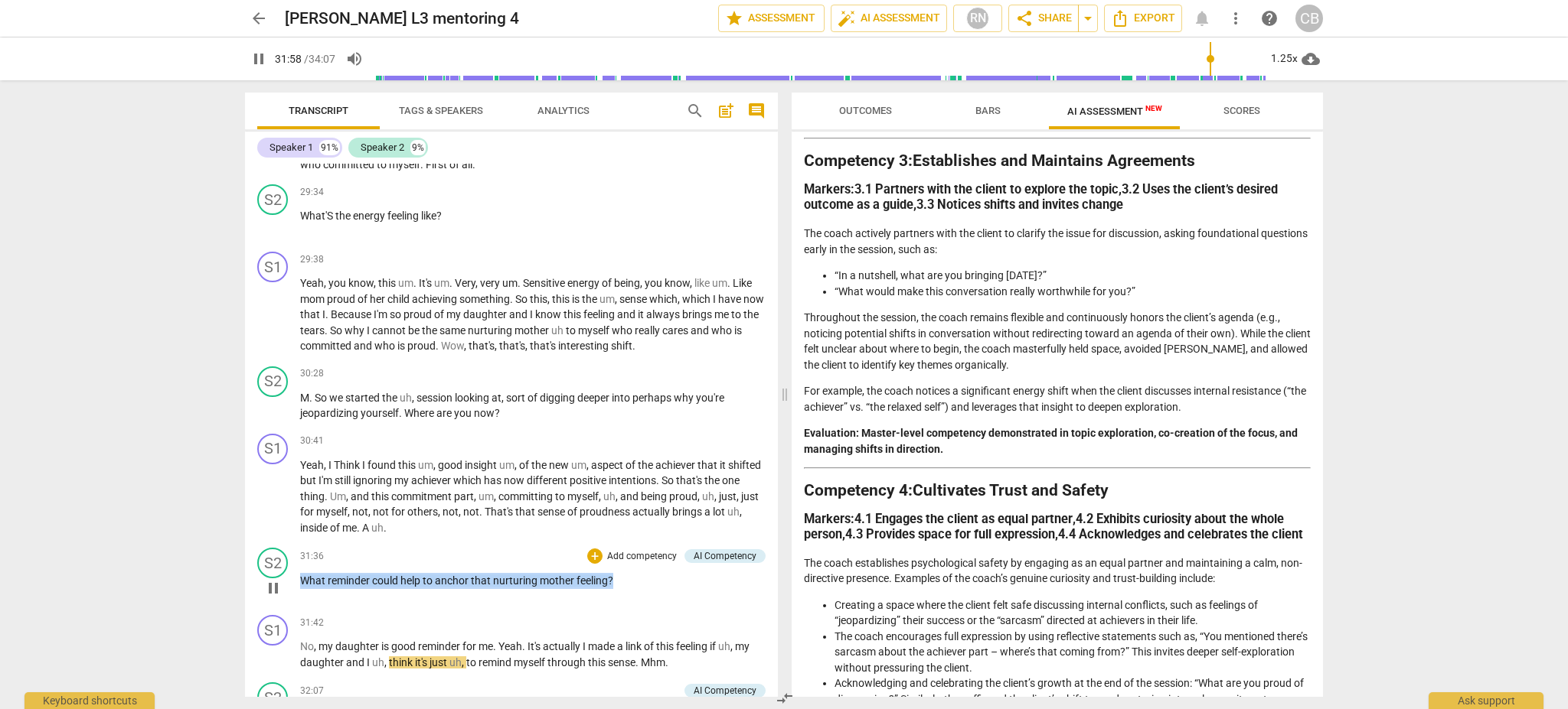
drag, startPoint x: 620, startPoint y: 582, endPoint x: 300, endPoint y: 584, distance: 320.0
click at [300, 584] on p "What reminder could help to anchor that nurturing mother feeling ?" at bounding box center [532, 581] width 465 height 16
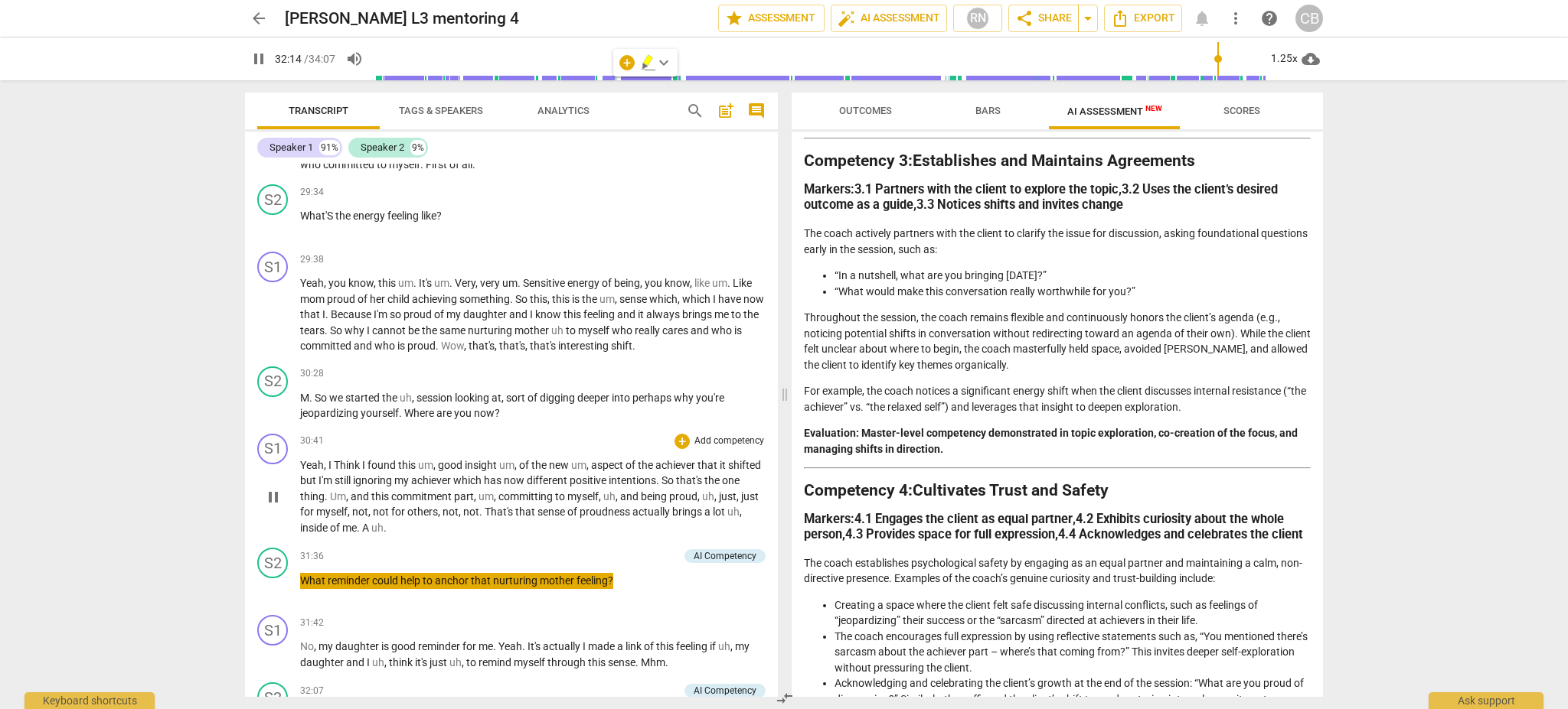
scroll to position [5057, 0]
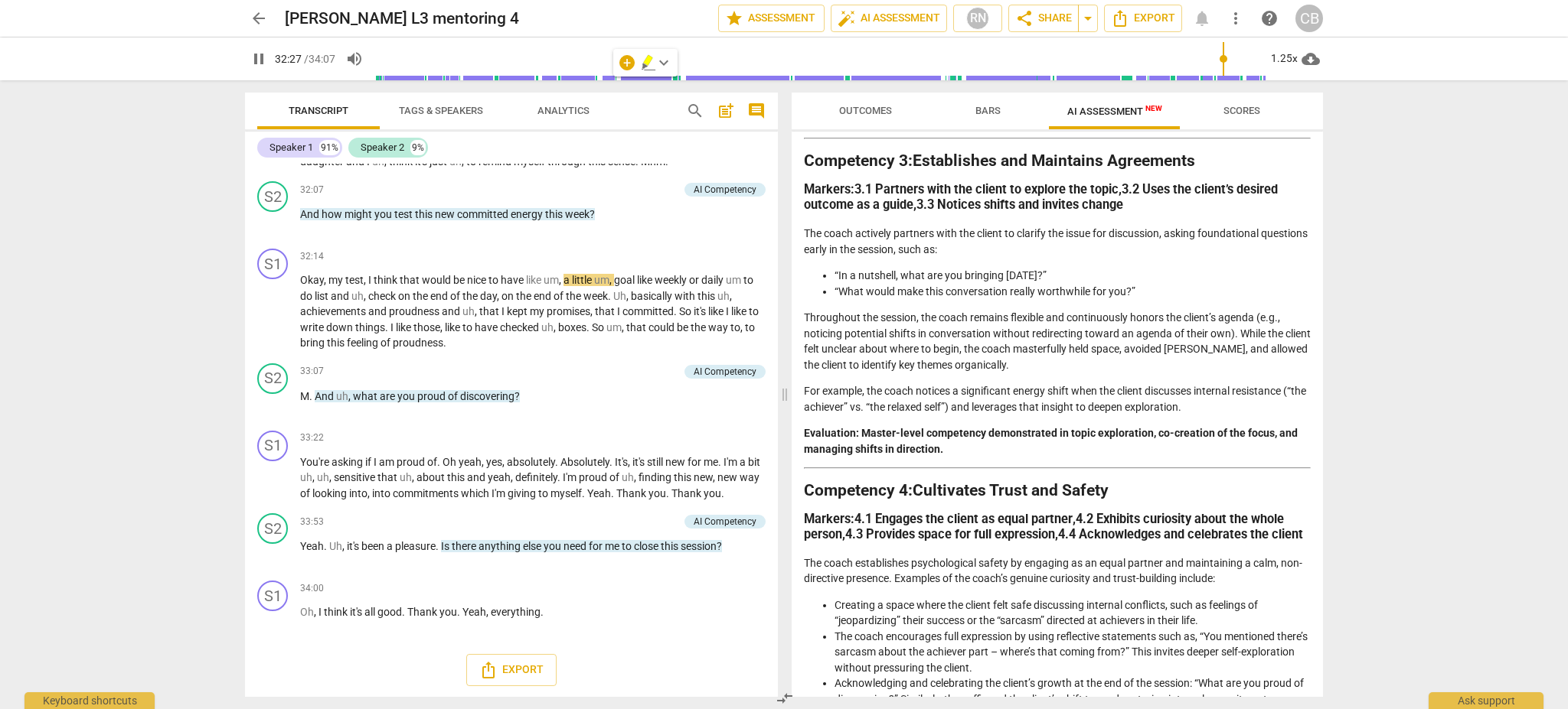
click at [174, 422] on div "arrow_back Stephanie Benfiled L3 mentoring 4 edit star Assessment auto_fix_high…" at bounding box center [784, 354] width 1568 height 709
type input "2047"
click at [145, 225] on div "arrow_back Stephanie Benfiled L3 mentoring 4 edit star Assessment auto_fix_high…" at bounding box center [784, 354] width 1568 height 709
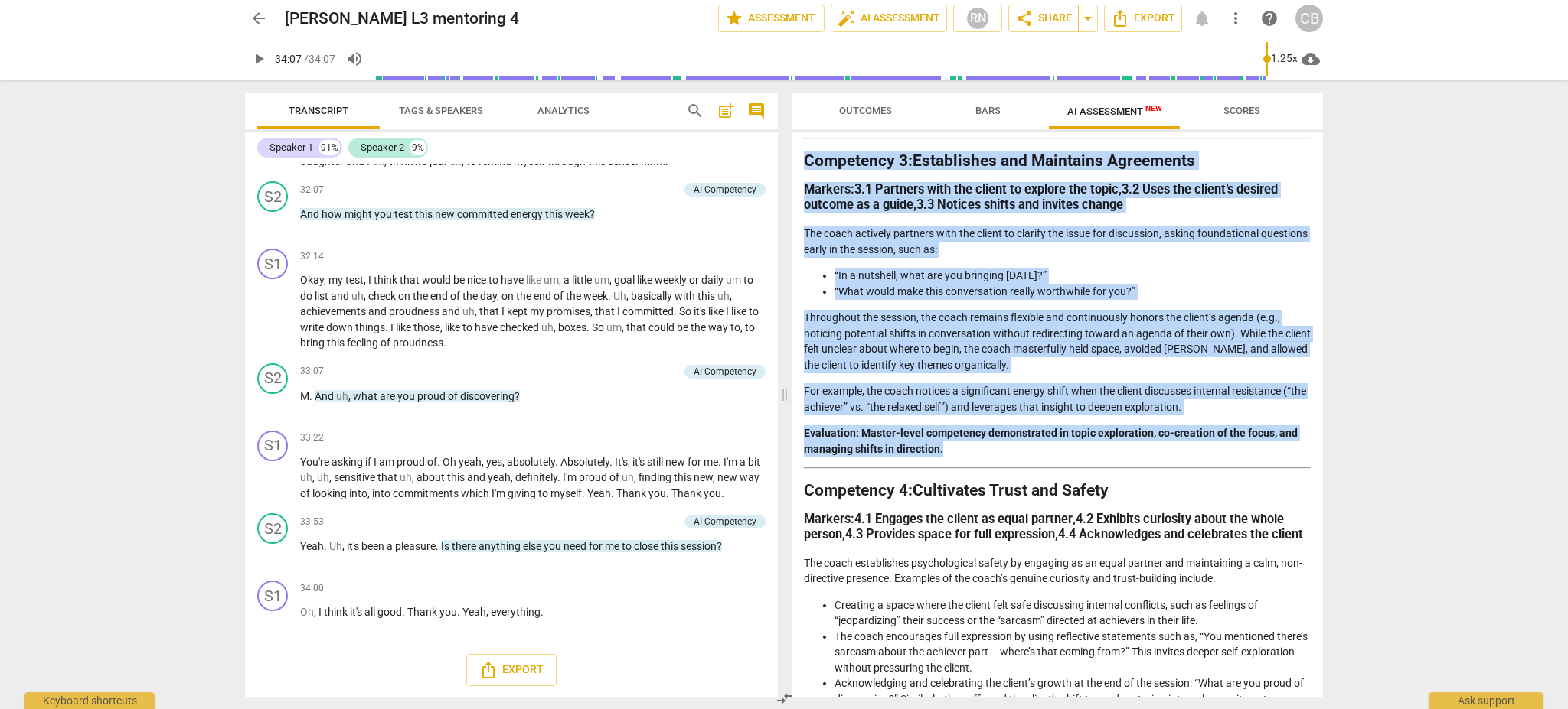
drag, startPoint x: 955, startPoint y: 451, endPoint x: 799, endPoint y: 160, distance: 330.2
click at [799, 160] on div "Disclaimer: AI can make mistakes. Consult a qualified mentor coach before actin…" at bounding box center [1057, 414] width 531 height 565
